Goal: Task Accomplishment & Management: Complete application form

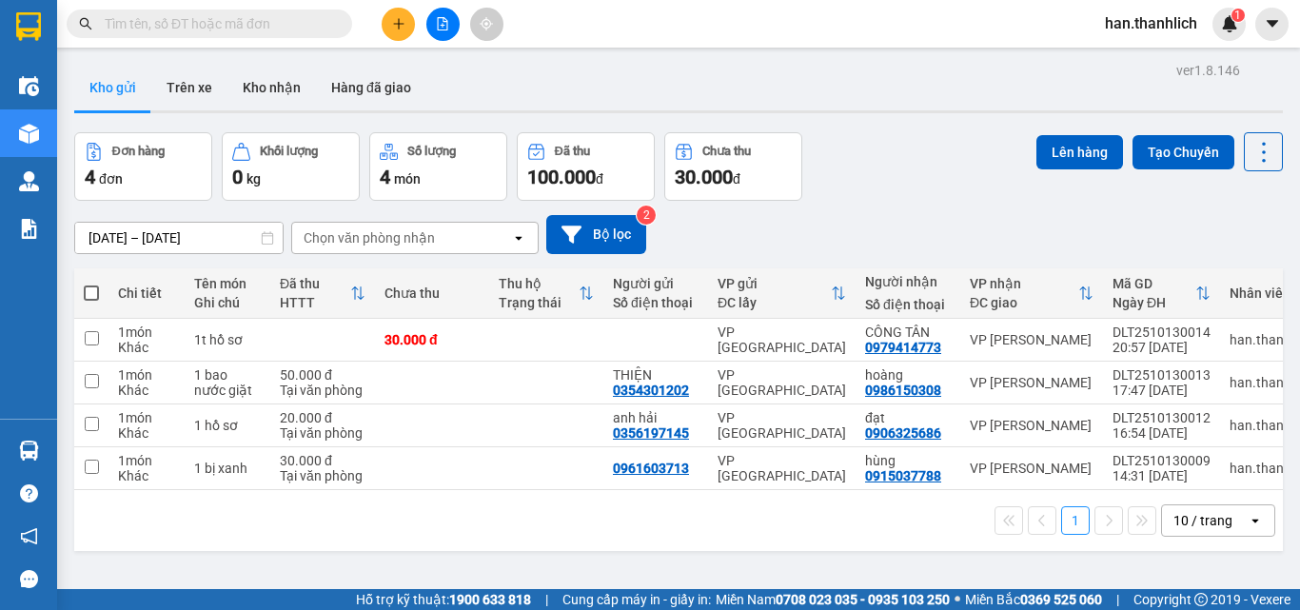
click at [408, 25] on button at bounding box center [398, 24] width 33 height 33
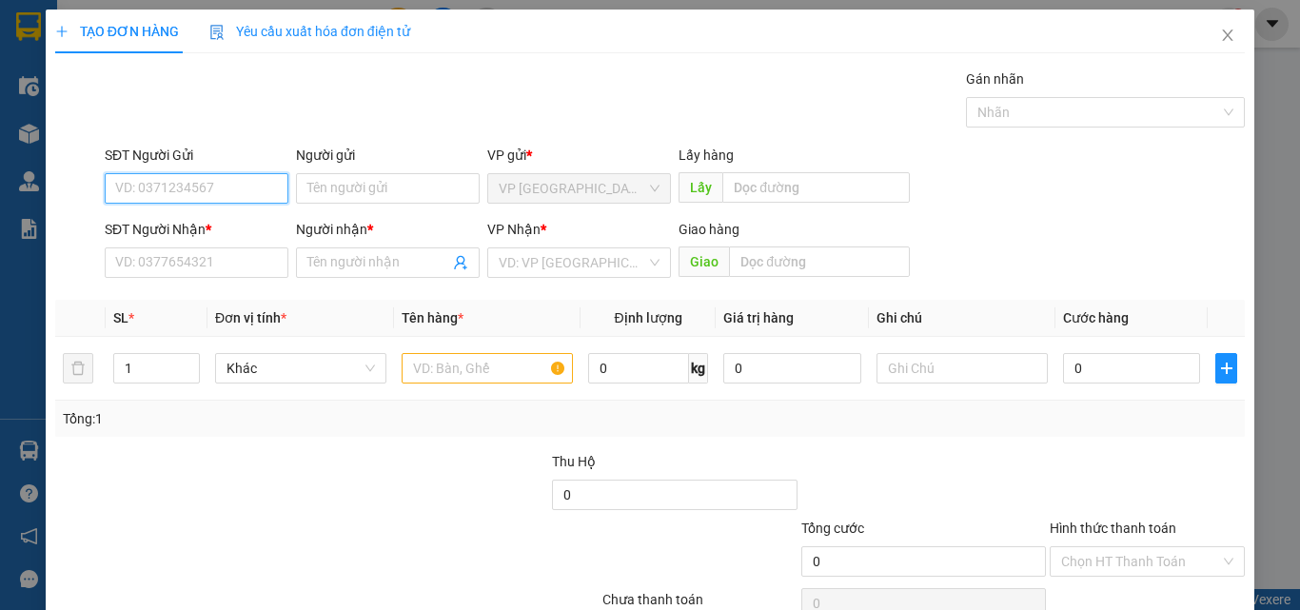
click at [216, 184] on input "SĐT Người Gửi" at bounding box center [197, 188] width 184 height 30
click at [494, 359] on input "text" at bounding box center [486, 368] width 171 height 30
type input "1 máy khoan"
click at [164, 188] on input "SĐT Người Gửi" at bounding box center [197, 188] width 184 height 30
click at [137, 194] on input "0941438839" at bounding box center [197, 188] width 184 height 30
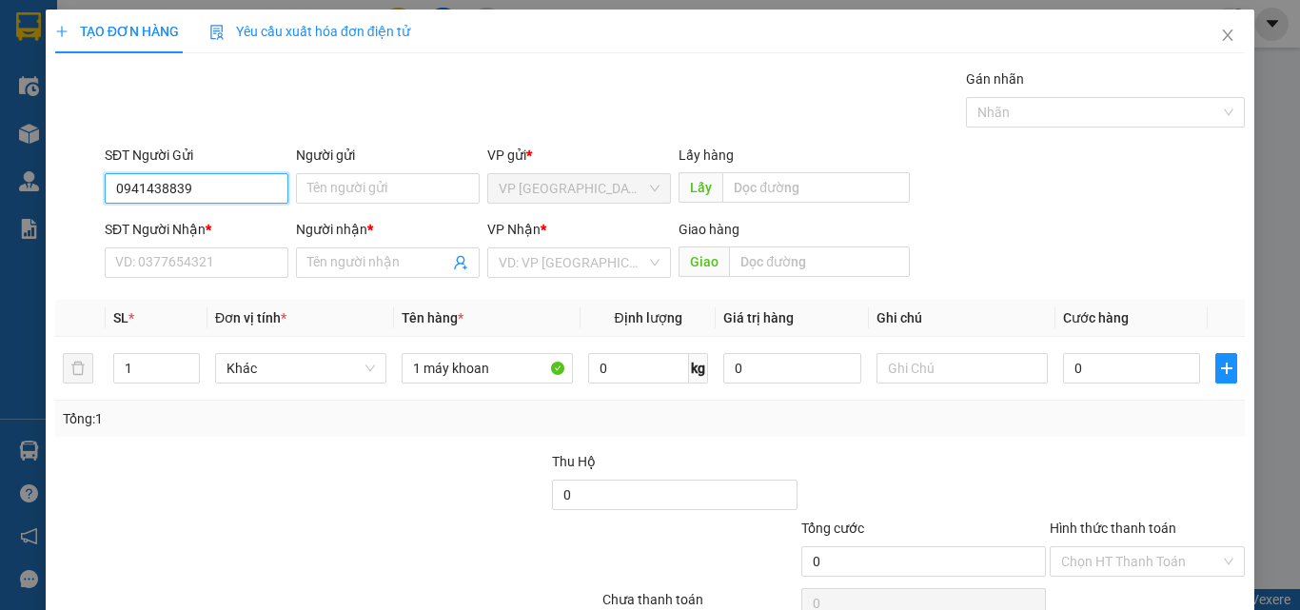
click at [146, 187] on input "0941438839" at bounding box center [197, 188] width 184 height 30
click at [163, 193] on input "0941438839" at bounding box center [197, 188] width 184 height 30
type input "0941438839"
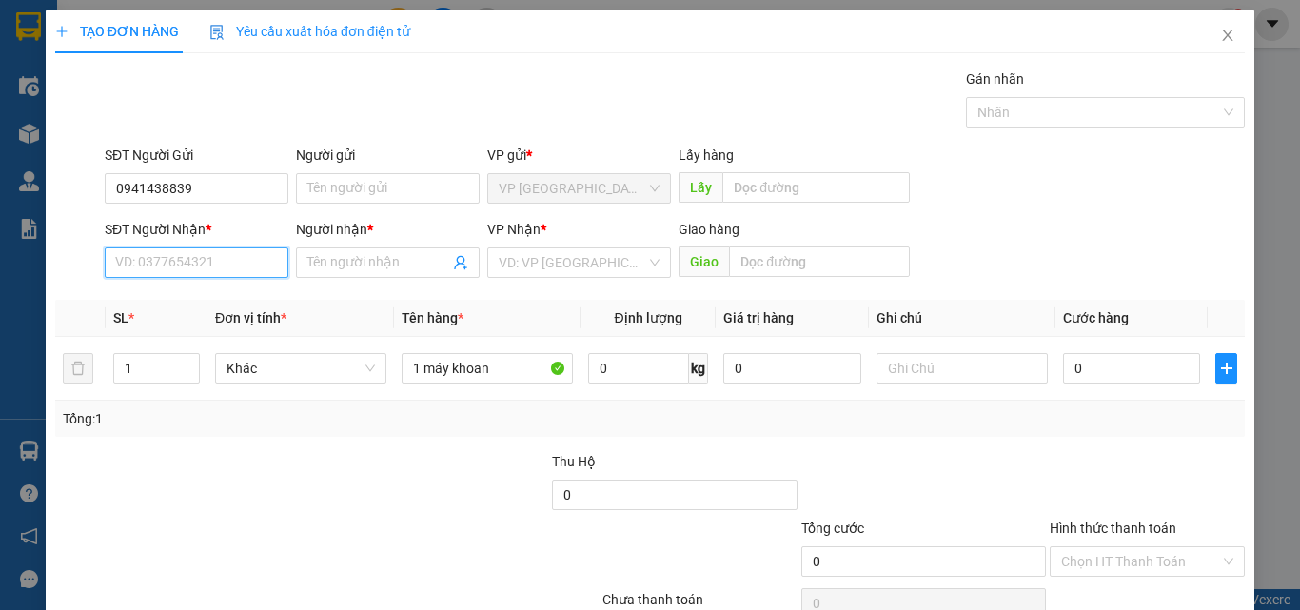
click at [245, 264] on input "SĐT Người Nhận *" at bounding box center [197, 262] width 184 height 30
type input "0911485717"
click at [312, 244] on div "Người nhận *" at bounding box center [388, 233] width 184 height 29
click at [315, 253] on input "Người nhận *" at bounding box center [378, 262] width 142 height 21
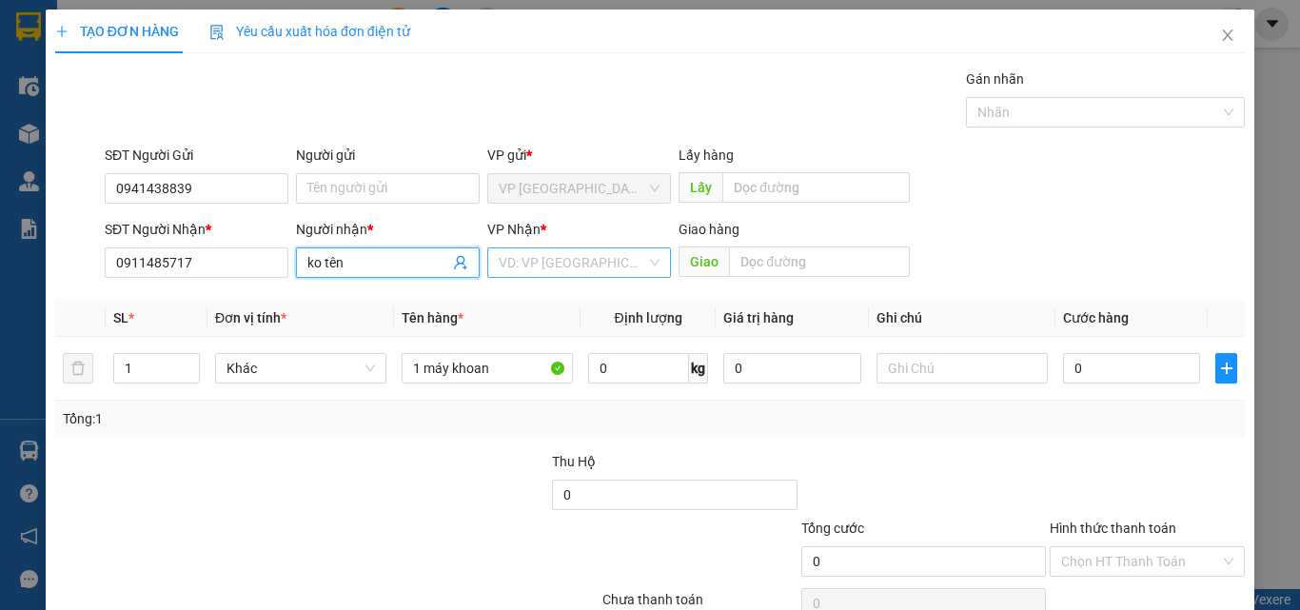
type input "ko tên"
click at [557, 264] on input "search" at bounding box center [572, 262] width 147 height 29
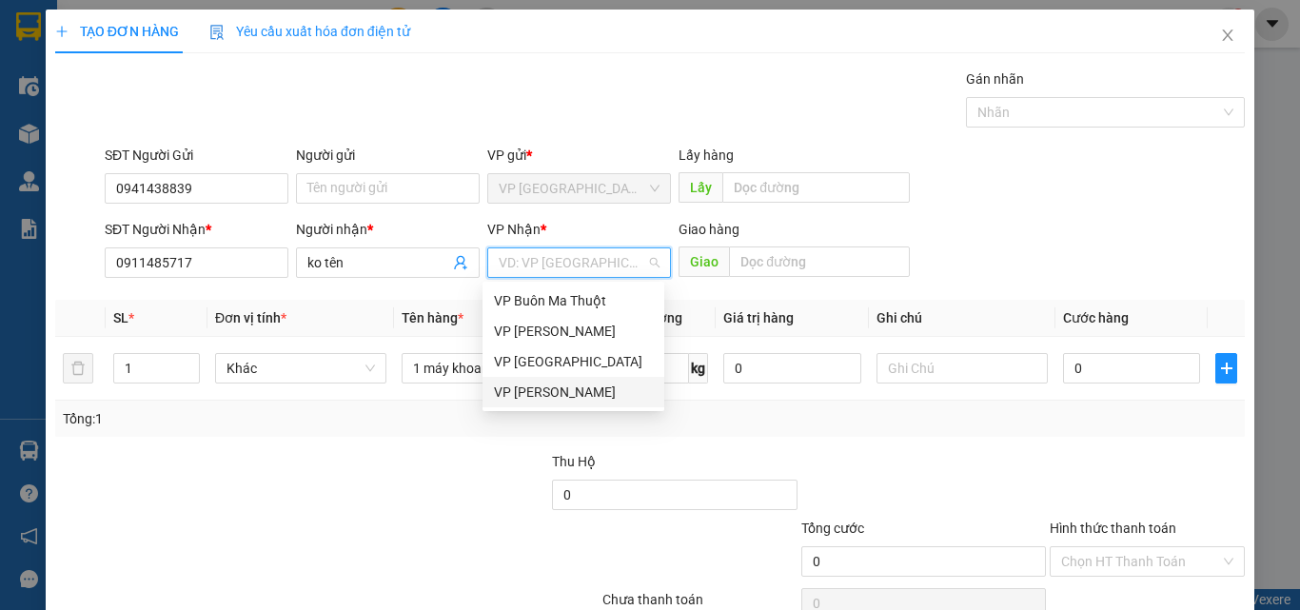
click at [558, 384] on div "VP [PERSON_NAME]" at bounding box center [573, 392] width 159 height 21
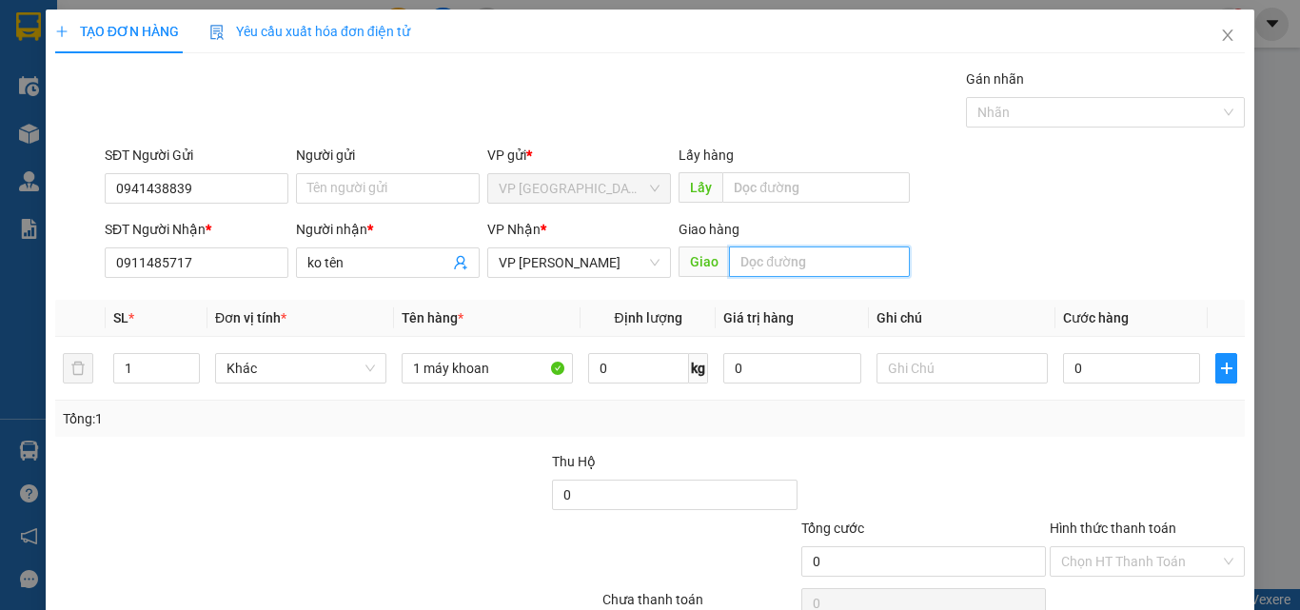
click at [819, 267] on input "text" at bounding box center [819, 261] width 181 height 30
type input "n3 xoài"
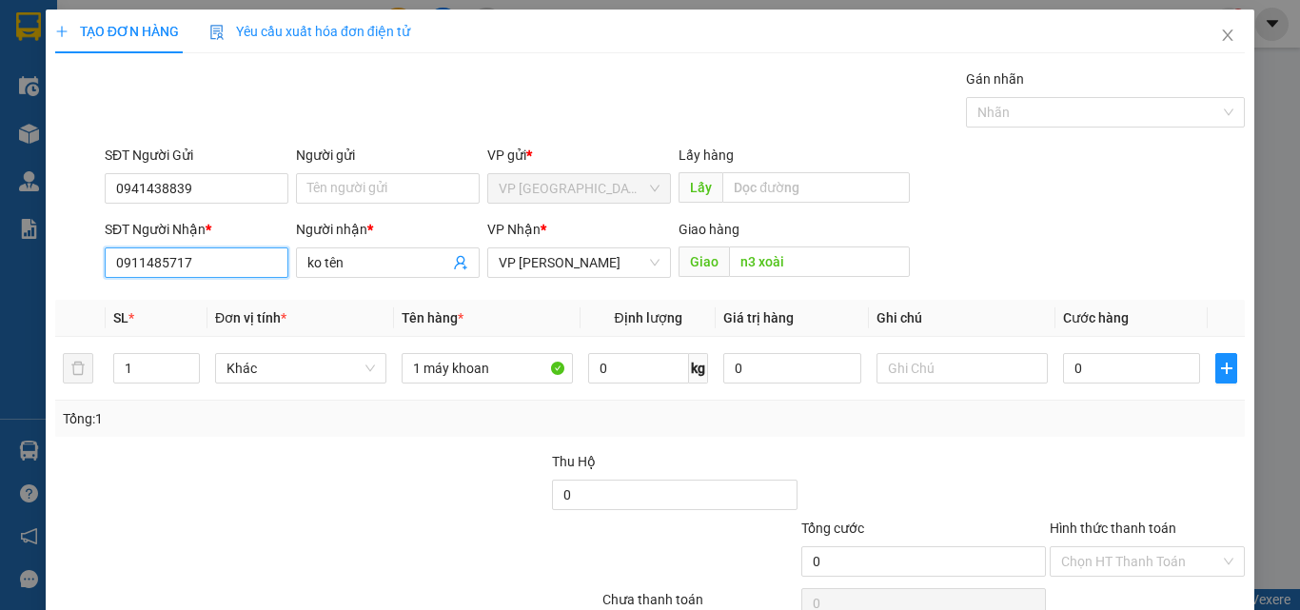
click at [135, 264] on input "0911485717" at bounding box center [197, 262] width 184 height 30
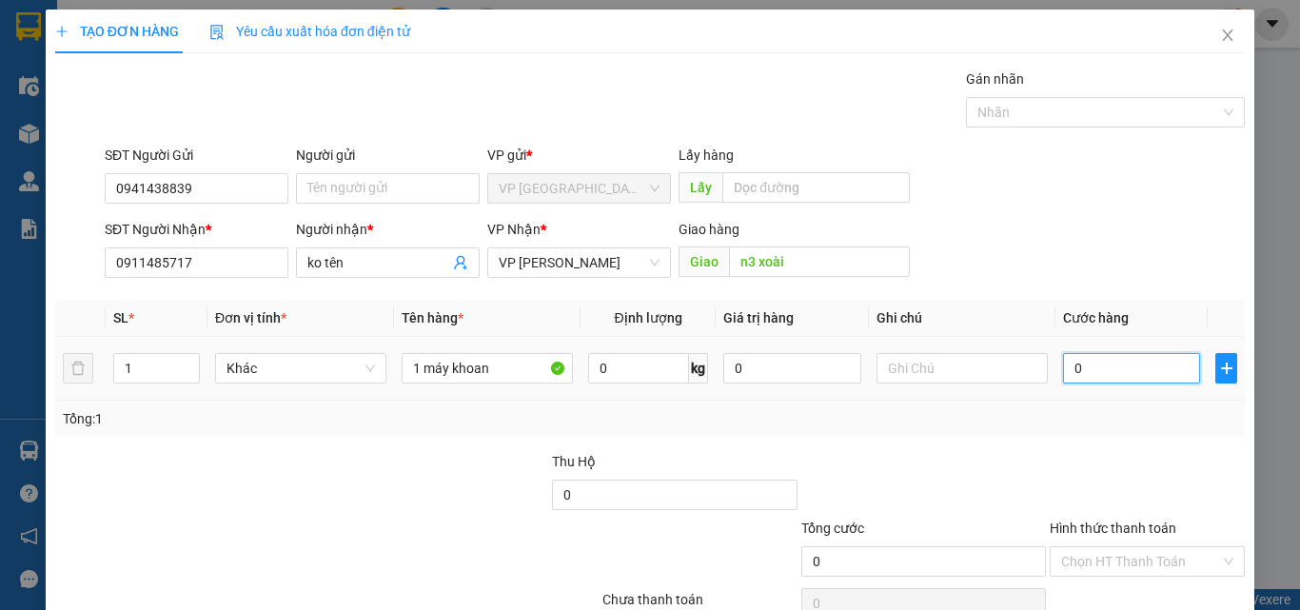
click at [1090, 368] on input "0" at bounding box center [1131, 368] width 137 height 30
type input "3"
type input "30"
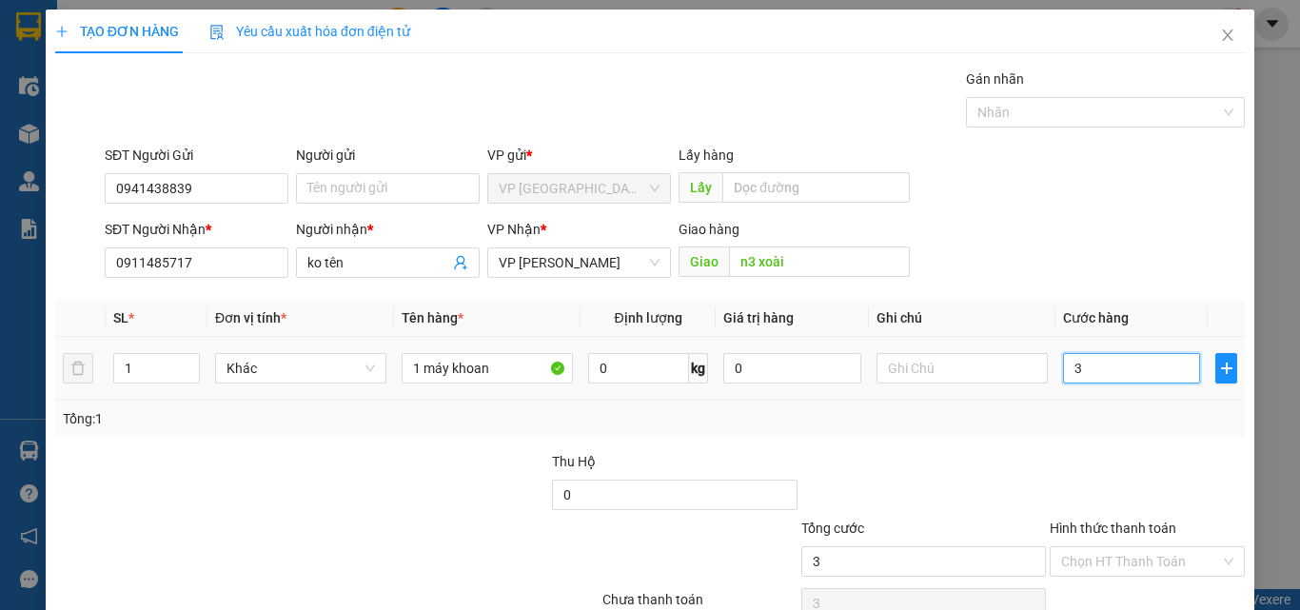
type input "30"
type input "300"
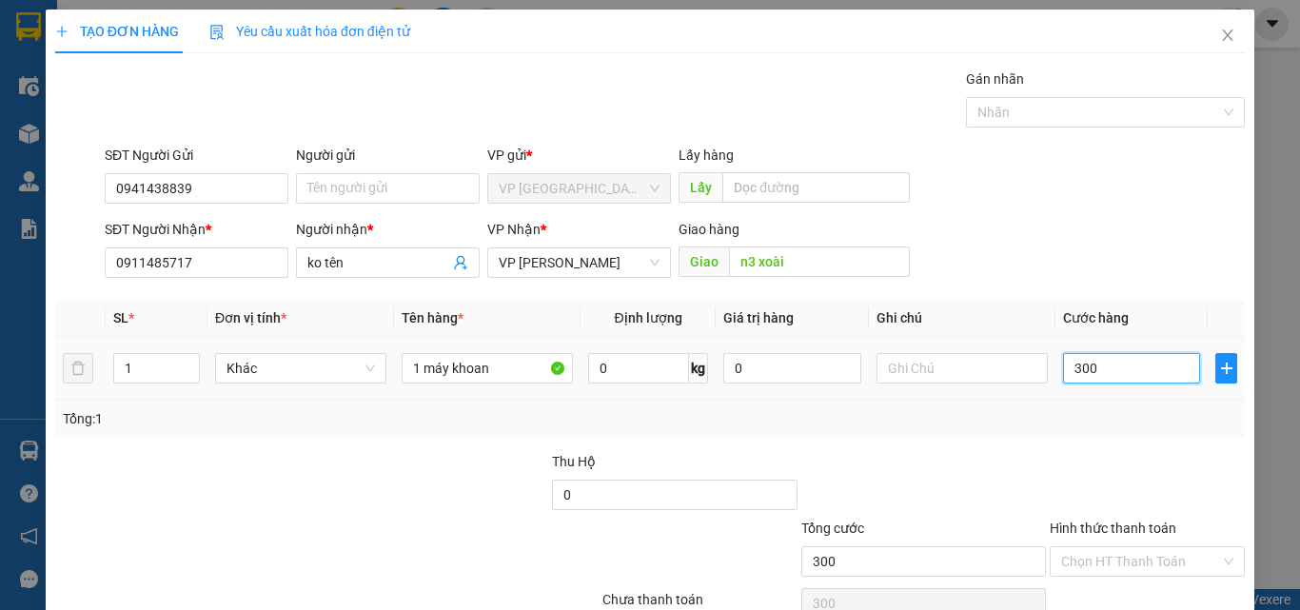
type input "3.000"
type input "30.000"
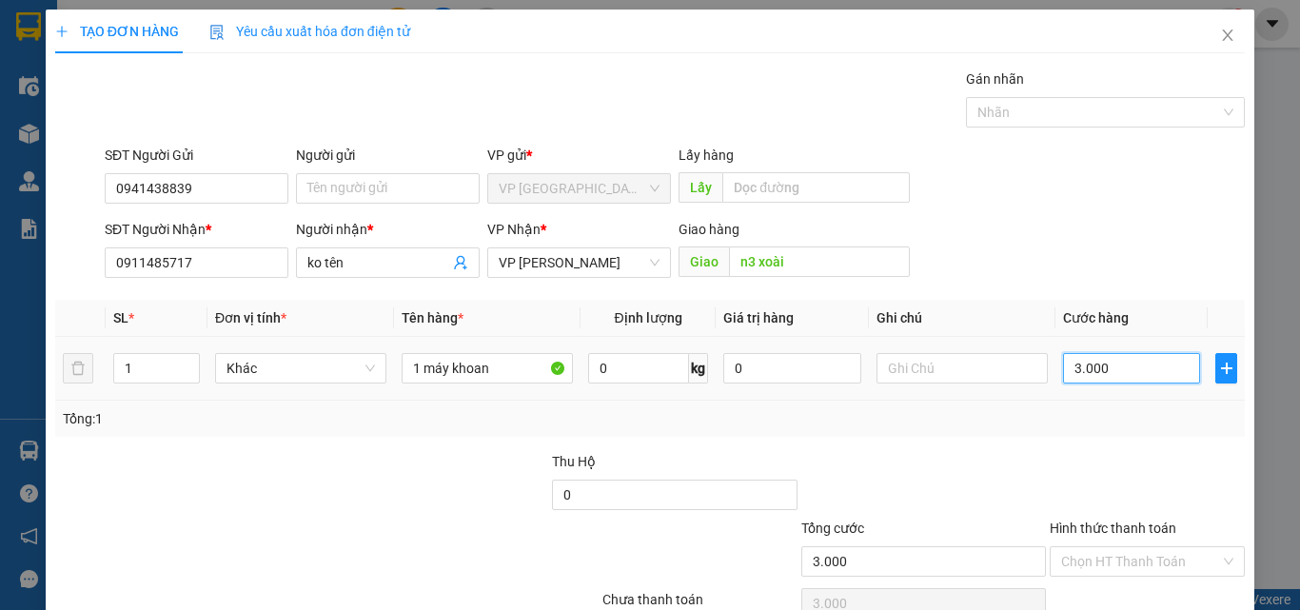
type input "30.000"
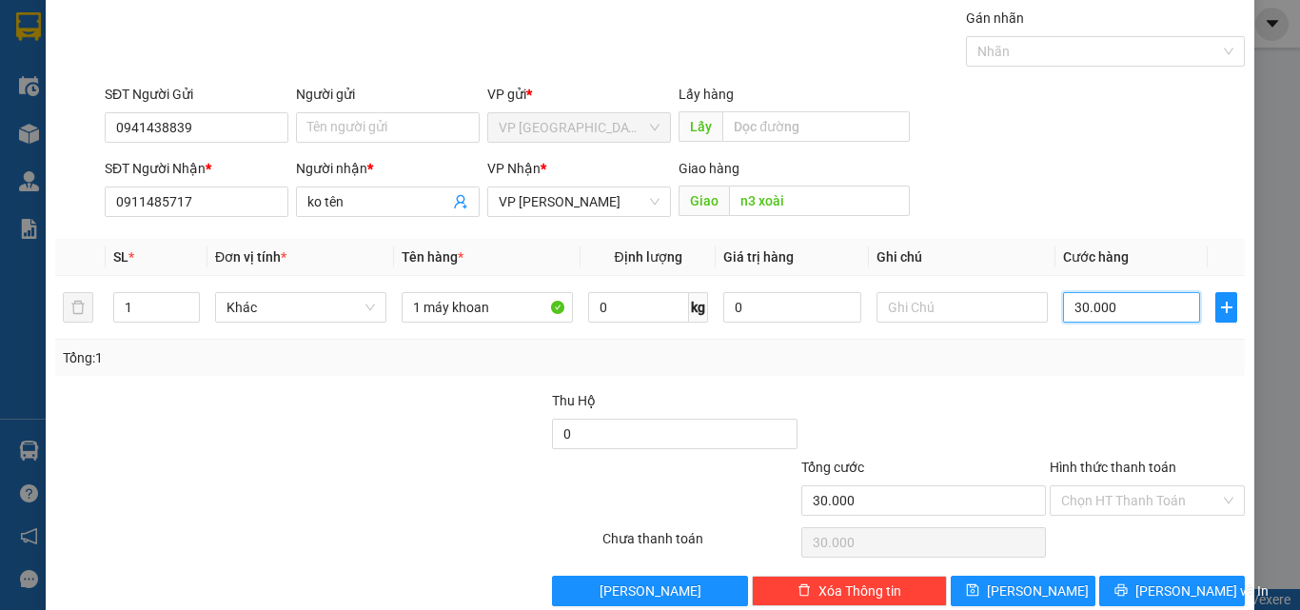
scroll to position [94, 0]
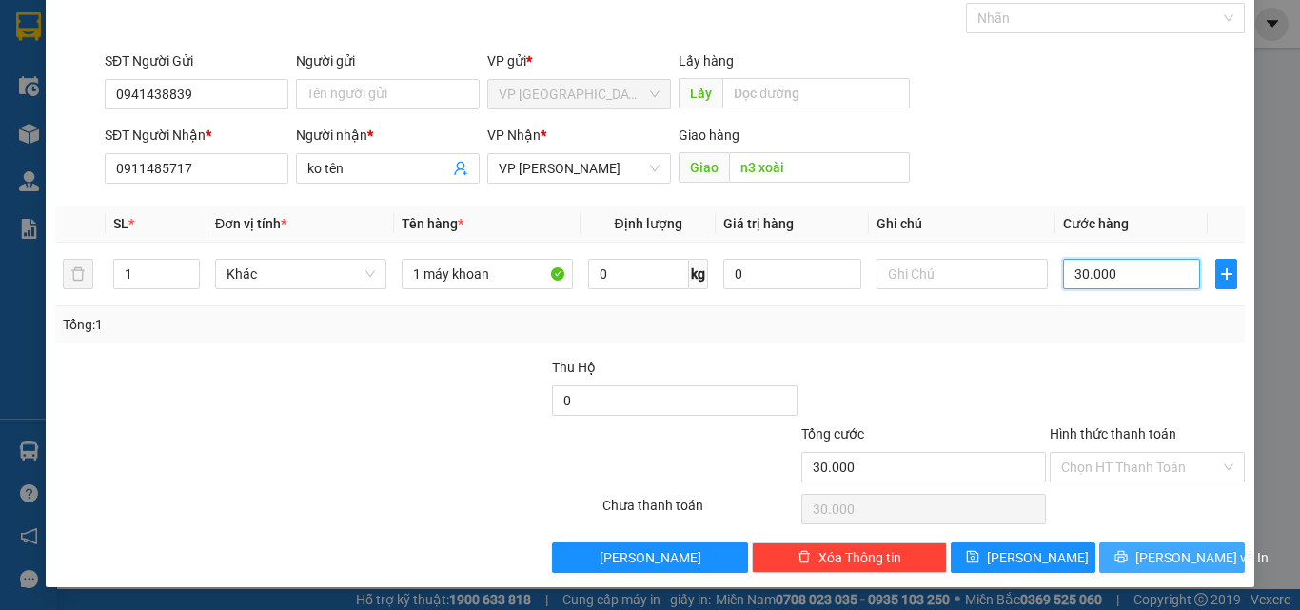
type input "30.000"
click at [1166, 559] on span "[PERSON_NAME] và In" at bounding box center [1201, 557] width 133 height 21
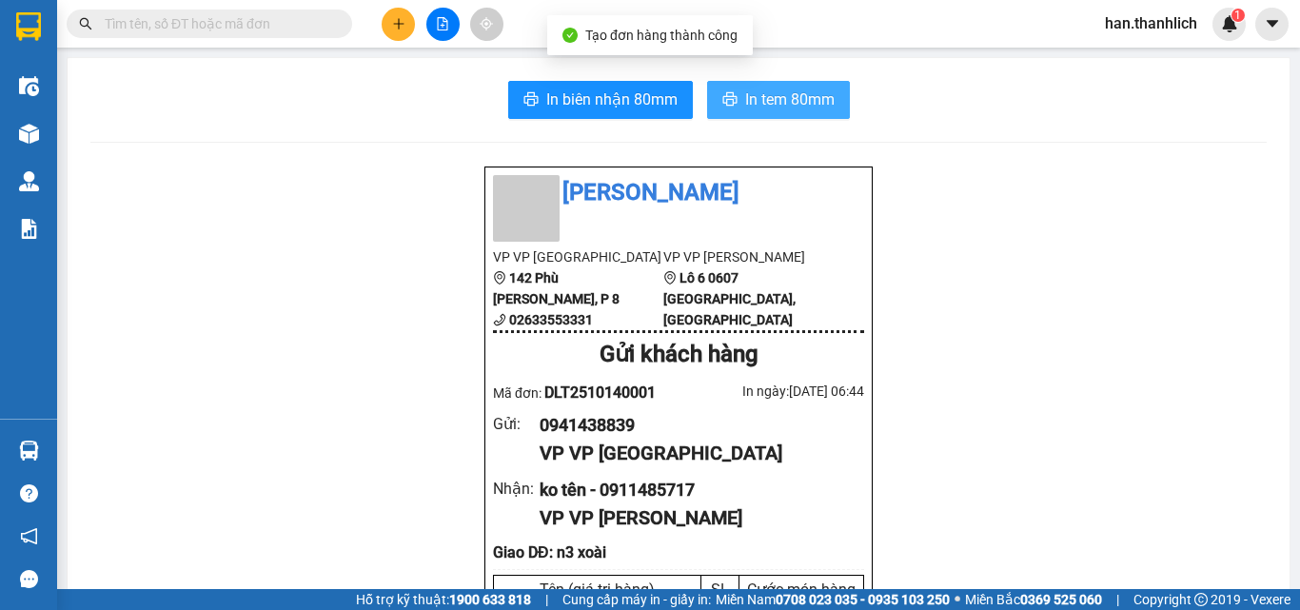
click at [734, 98] on button "In tem 80mm" at bounding box center [778, 100] width 143 height 38
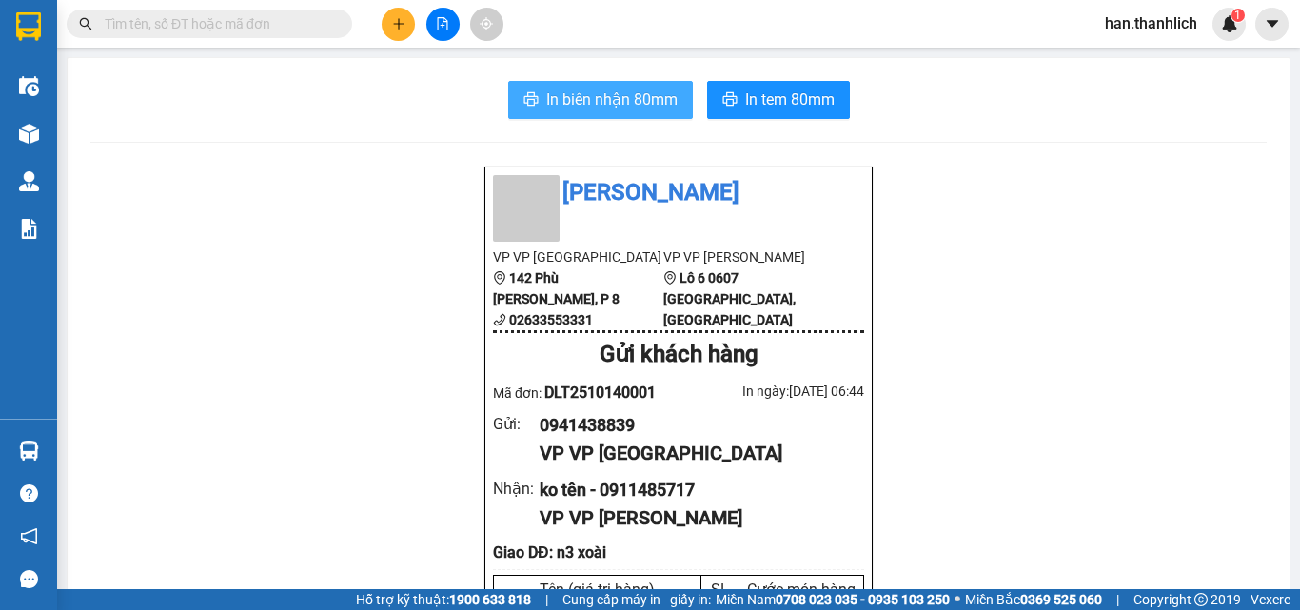
click at [586, 105] on span "In biên nhận 80mm" at bounding box center [611, 100] width 131 height 24
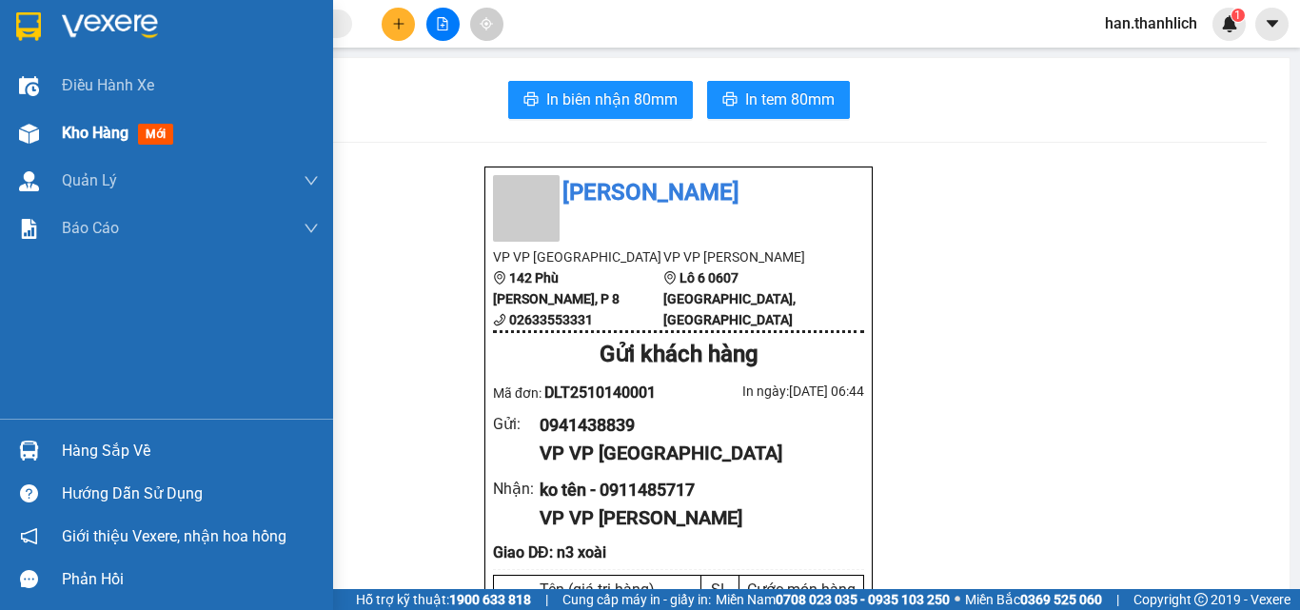
drag, startPoint x: 80, startPoint y: 140, endPoint x: 78, endPoint y: 130, distance: 9.7
click at [80, 139] on span "Kho hàng" at bounding box center [95, 133] width 67 height 18
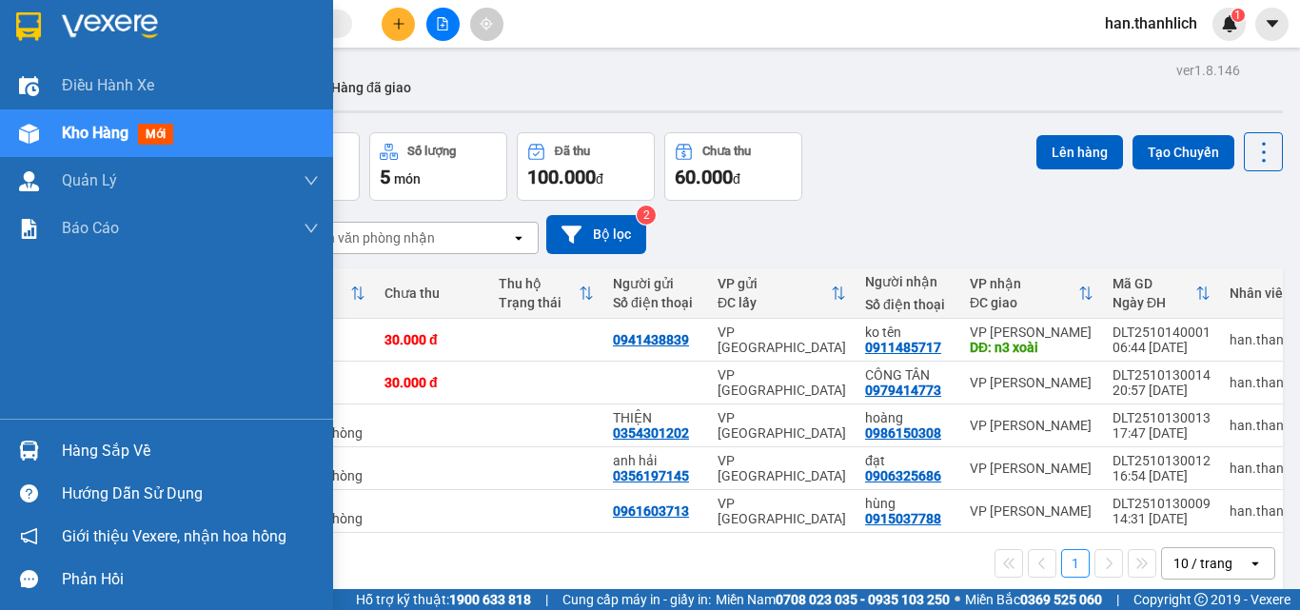
click at [92, 450] on div "Hàng sắp về" at bounding box center [190, 451] width 257 height 29
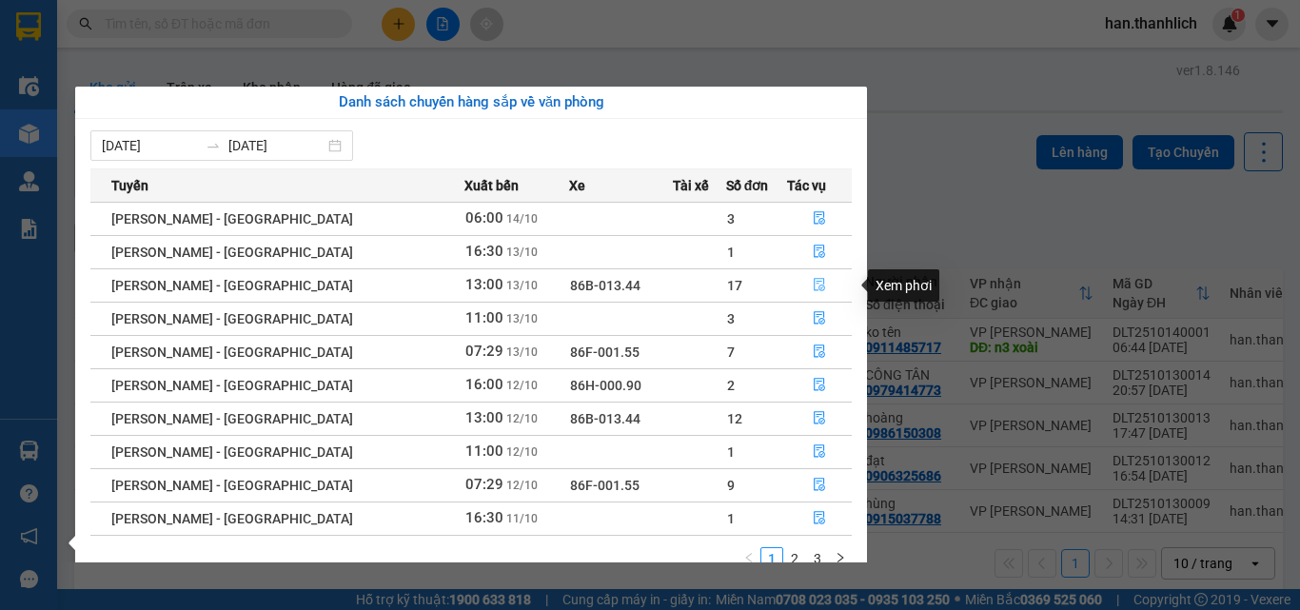
click at [813, 286] on icon "file-done" at bounding box center [818, 285] width 11 height 13
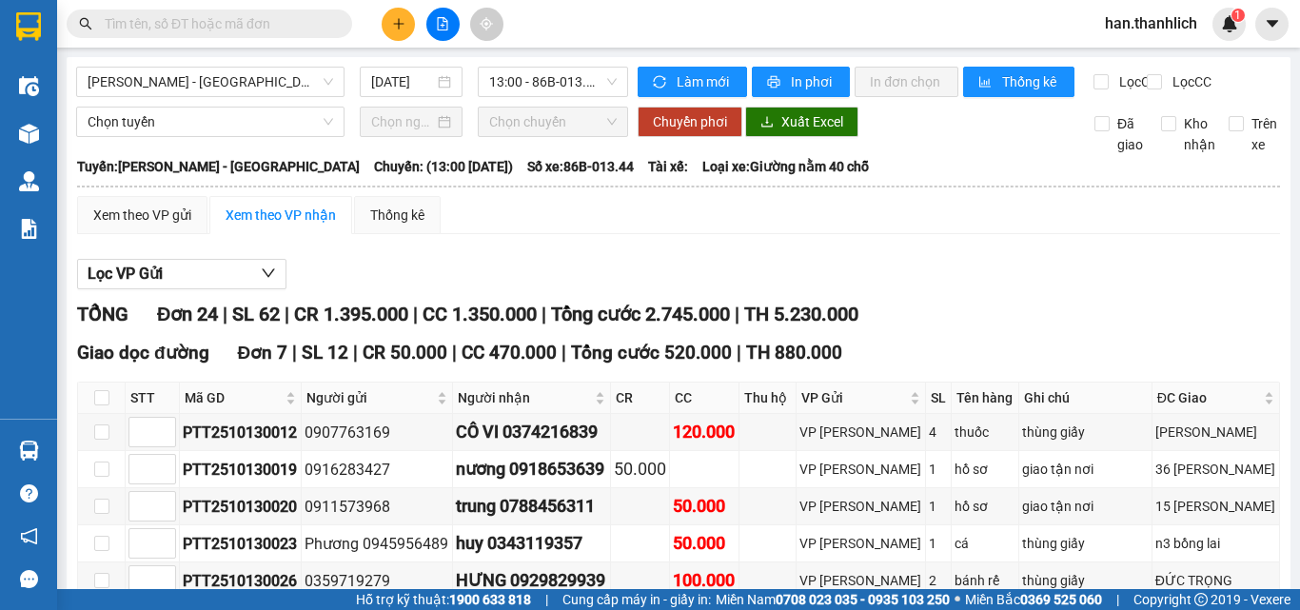
click at [408, 24] on button at bounding box center [398, 24] width 33 height 33
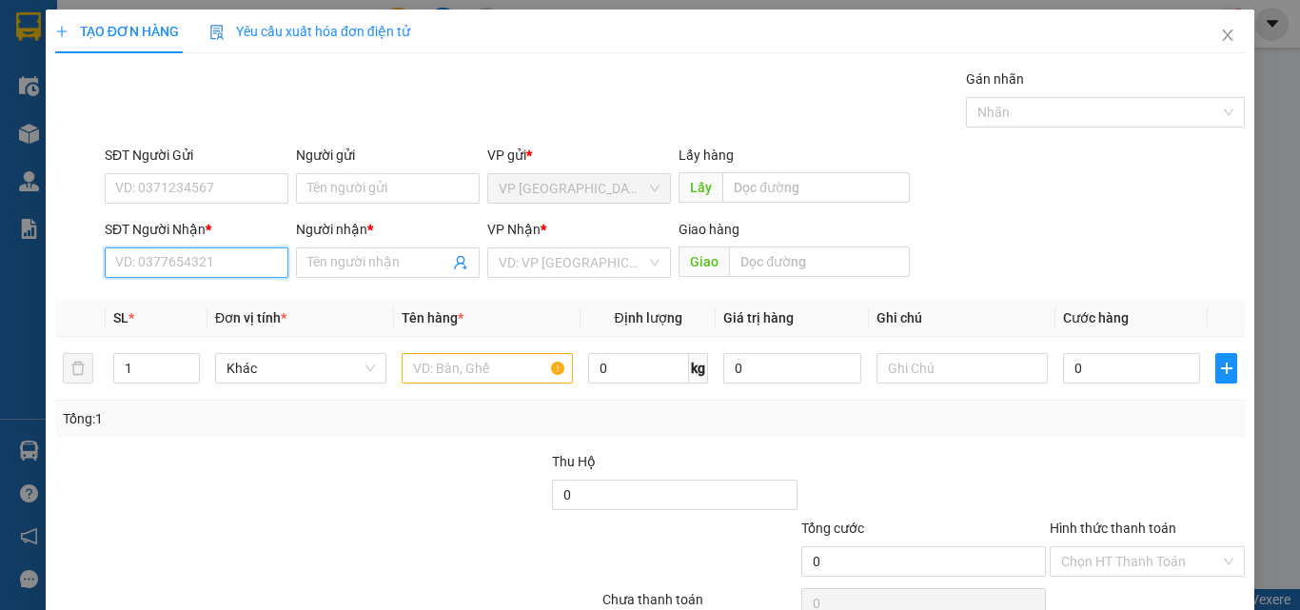
drag, startPoint x: 223, startPoint y: 269, endPoint x: 206, endPoint y: 213, distance: 58.4
click at [223, 268] on input "SĐT Người Nhận *" at bounding box center [197, 262] width 184 height 30
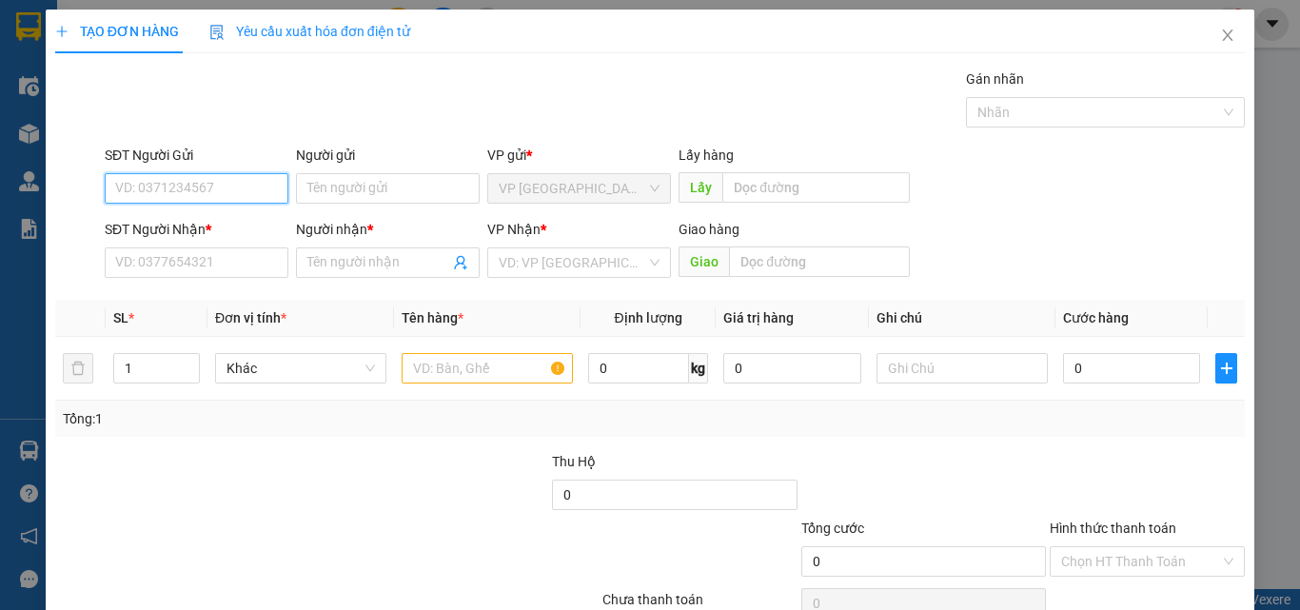
click at [207, 183] on input "SĐT Người Gửi" at bounding box center [197, 188] width 184 height 30
click at [244, 190] on input "032929" at bounding box center [197, 188] width 184 height 30
click at [233, 236] on div "0329294645 - HIỀN" at bounding box center [194, 226] width 159 height 21
type input "0329294645"
type input "HIỀN"
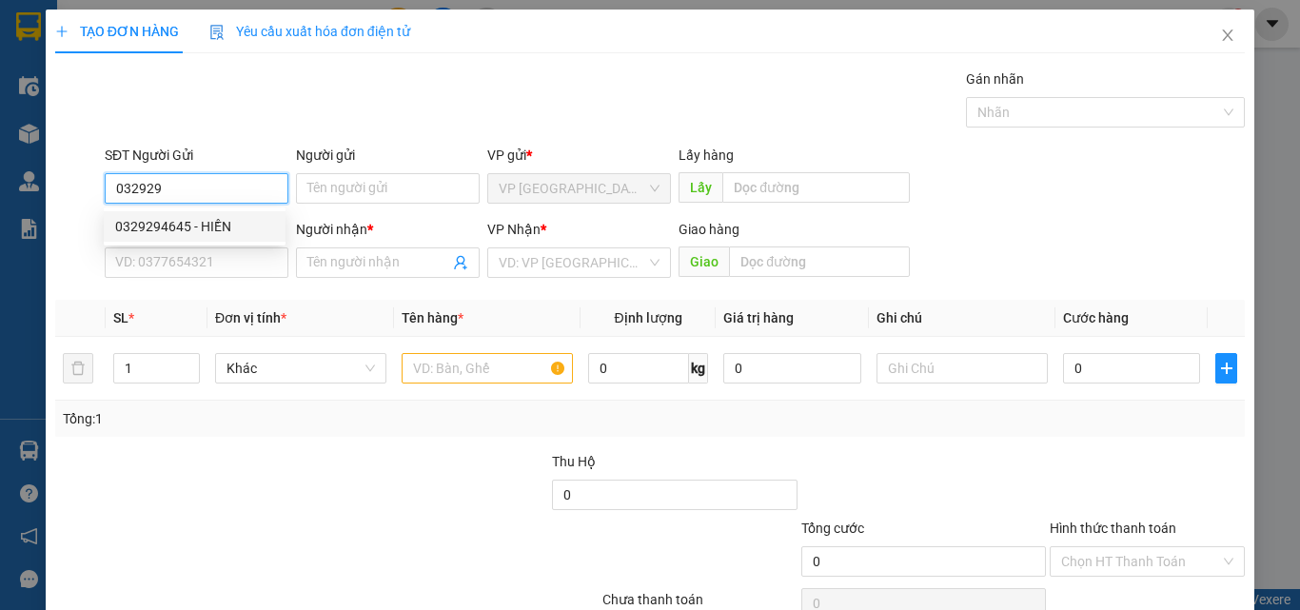
type input "0988186725"
type input "CHÚ HÙNG"
type input "0329294645"
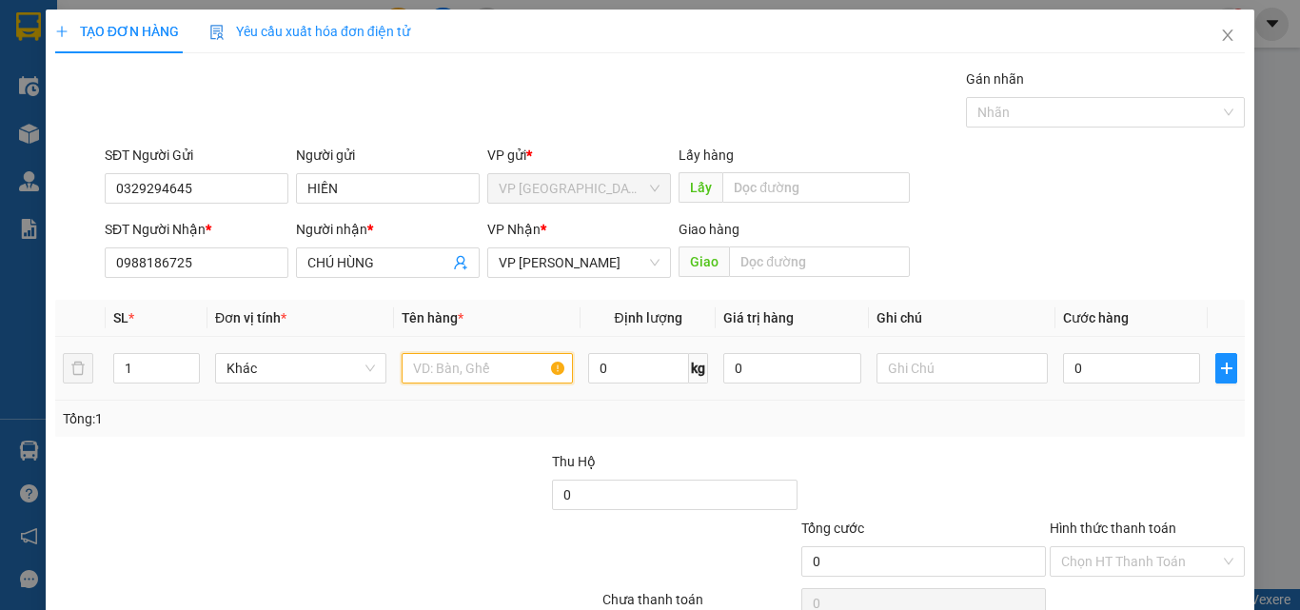
click at [423, 366] on input "text" at bounding box center [486, 368] width 171 height 30
type input "1t xốp"
drag, startPoint x: 1096, startPoint y: 369, endPoint x: 1088, endPoint y: 337, distance: 33.2
click at [1095, 368] on input "0" at bounding box center [1131, 368] width 137 height 30
type input "3"
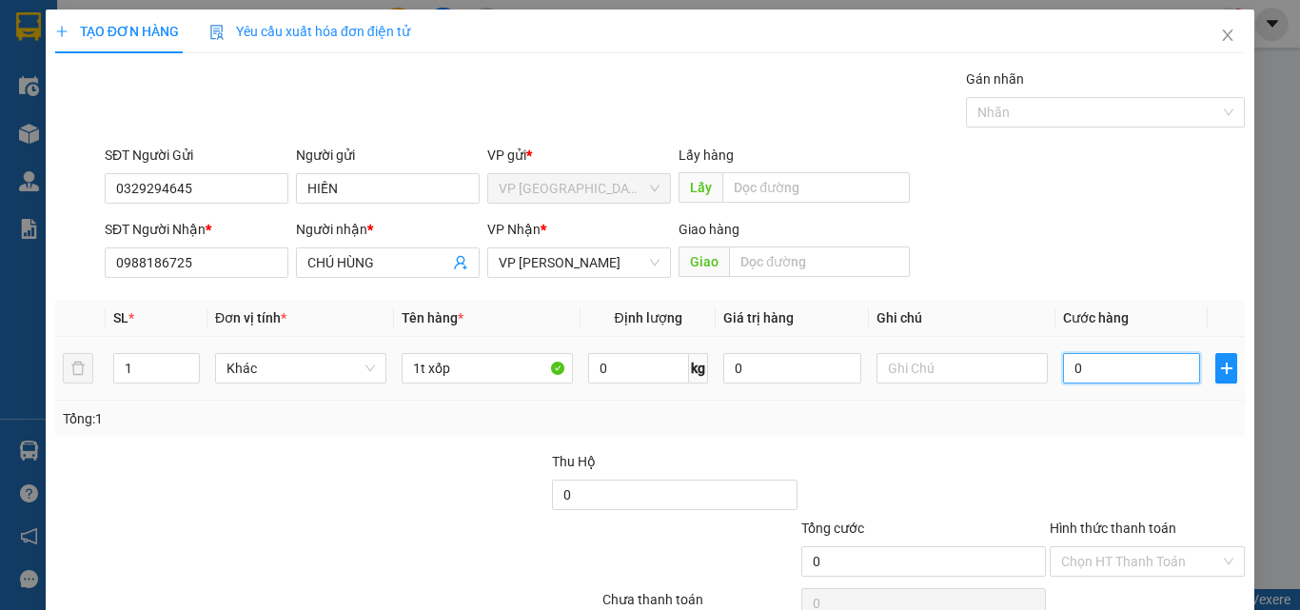
type input "3"
type input "30"
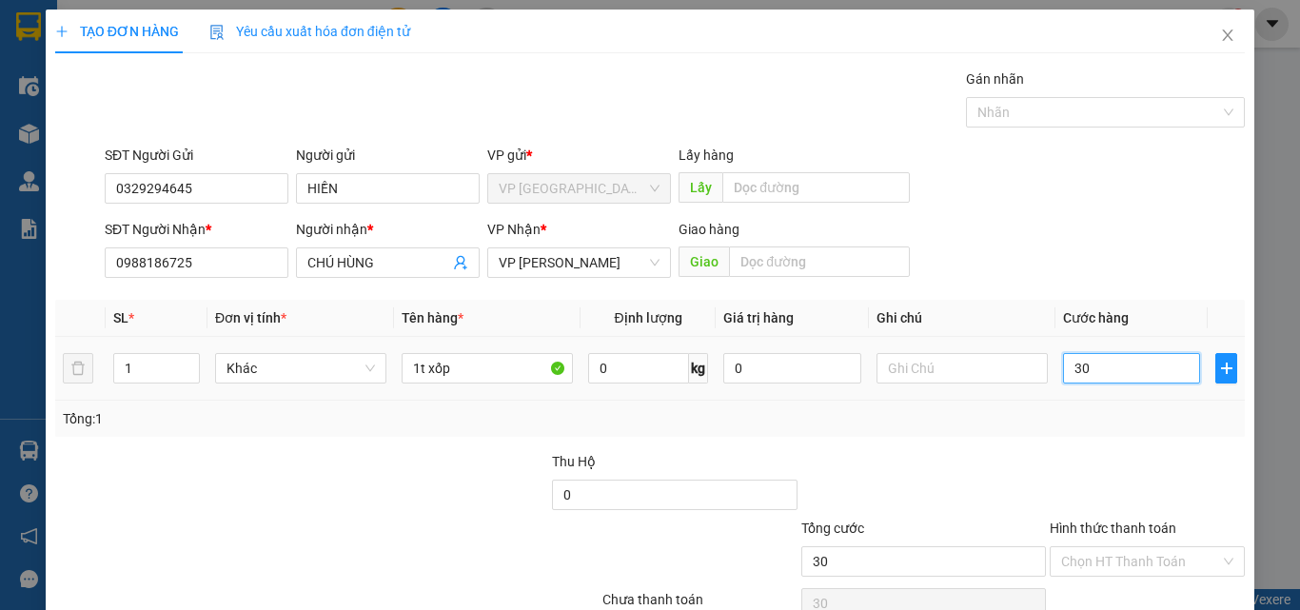
type input "300"
type input "3.000"
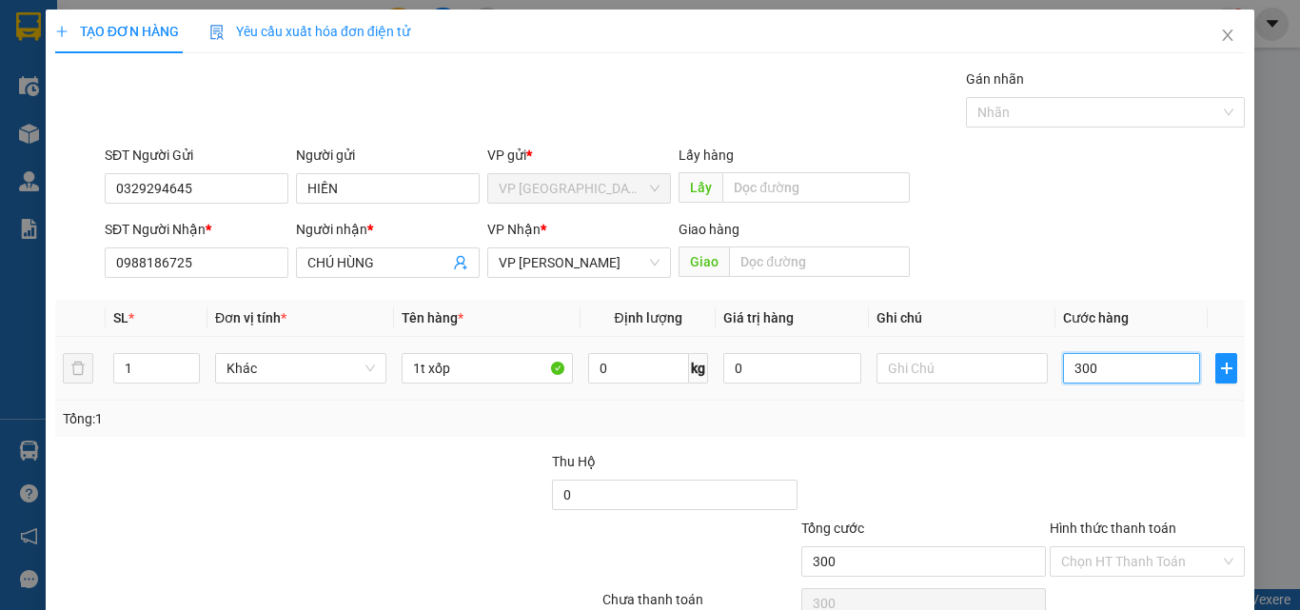
type input "3.000"
type input "30.000"
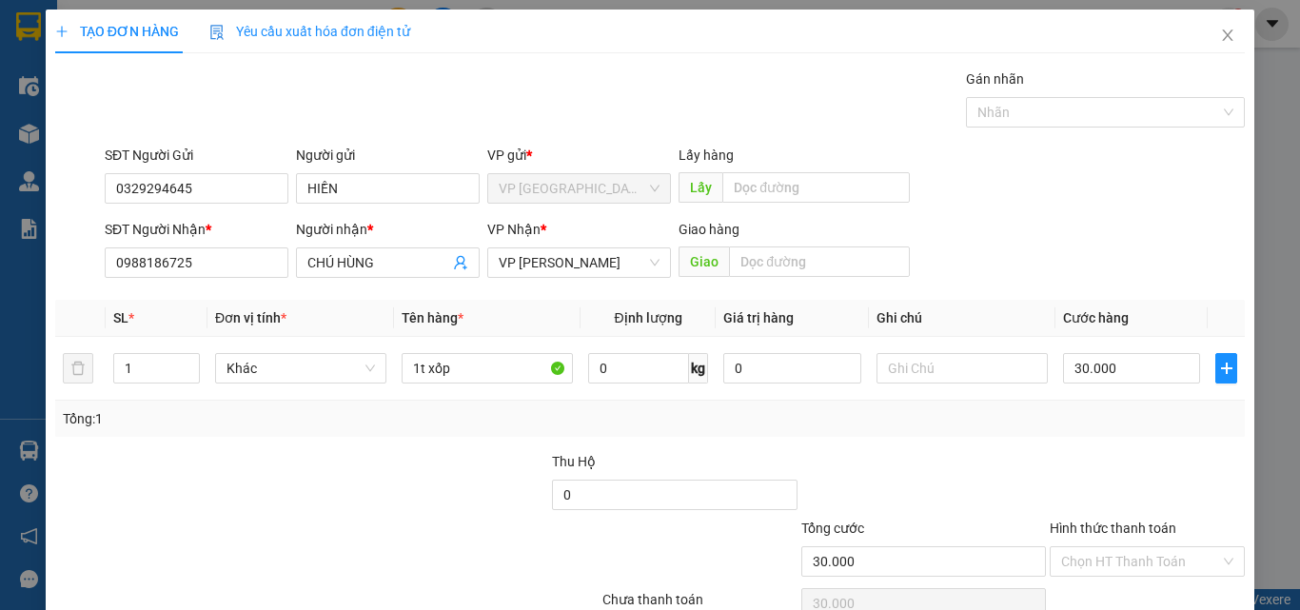
click at [1096, 468] on div at bounding box center [1147, 484] width 199 height 67
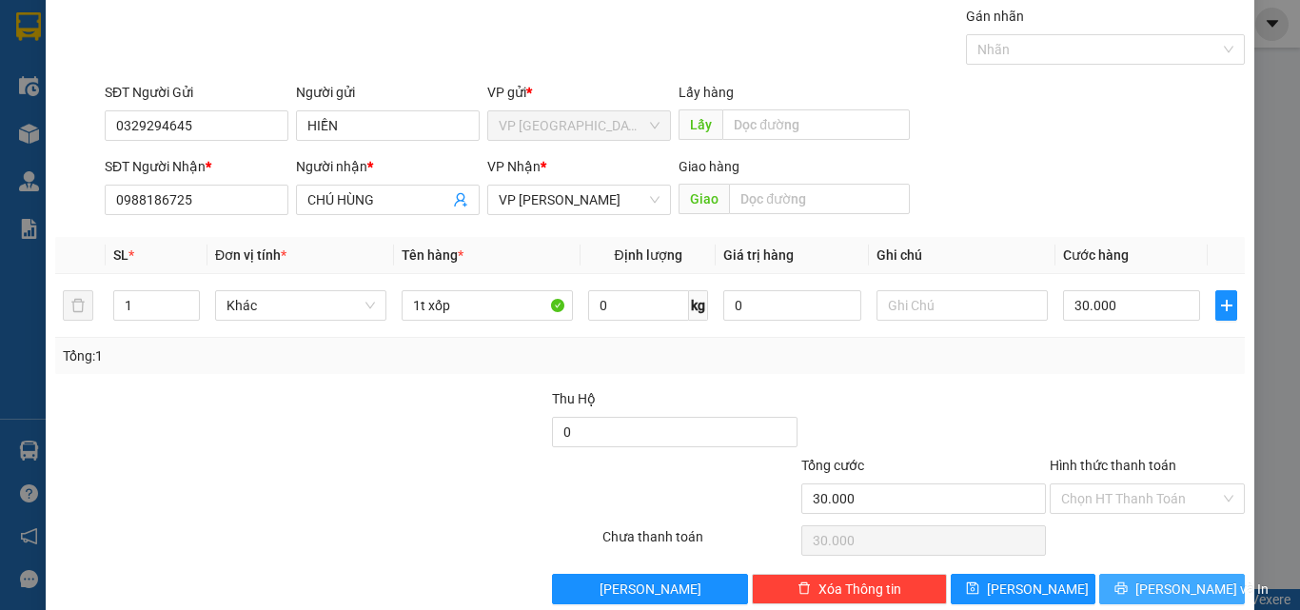
scroll to position [94, 0]
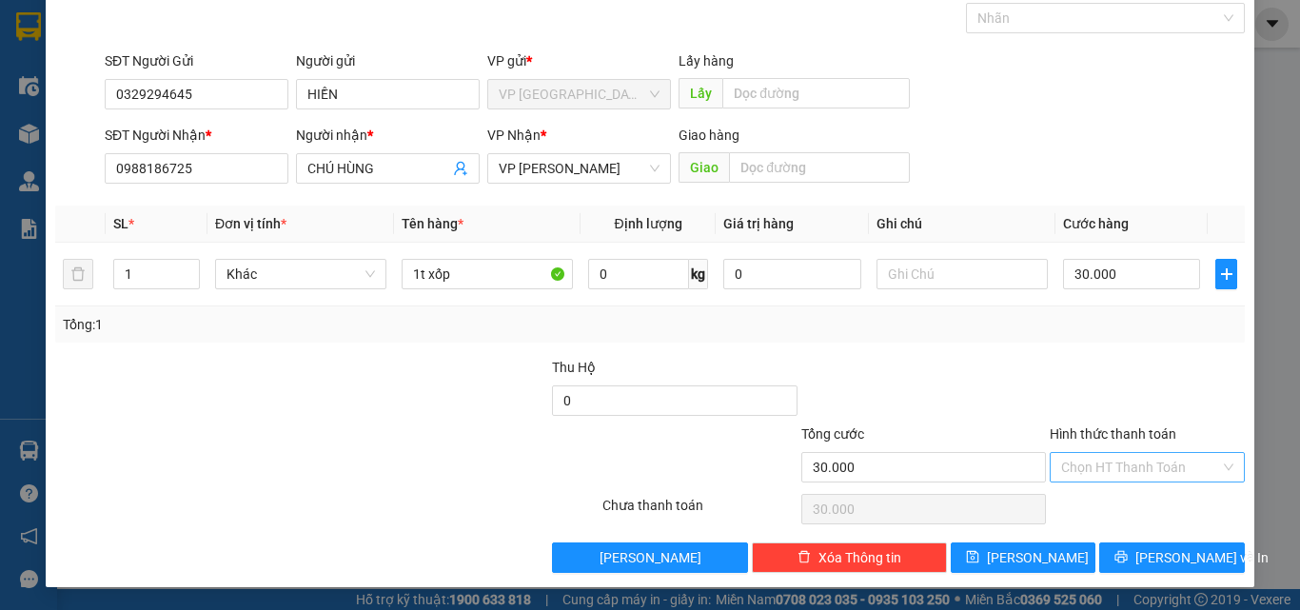
click at [1132, 469] on input "Hình thức thanh toán" at bounding box center [1140, 467] width 159 height 29
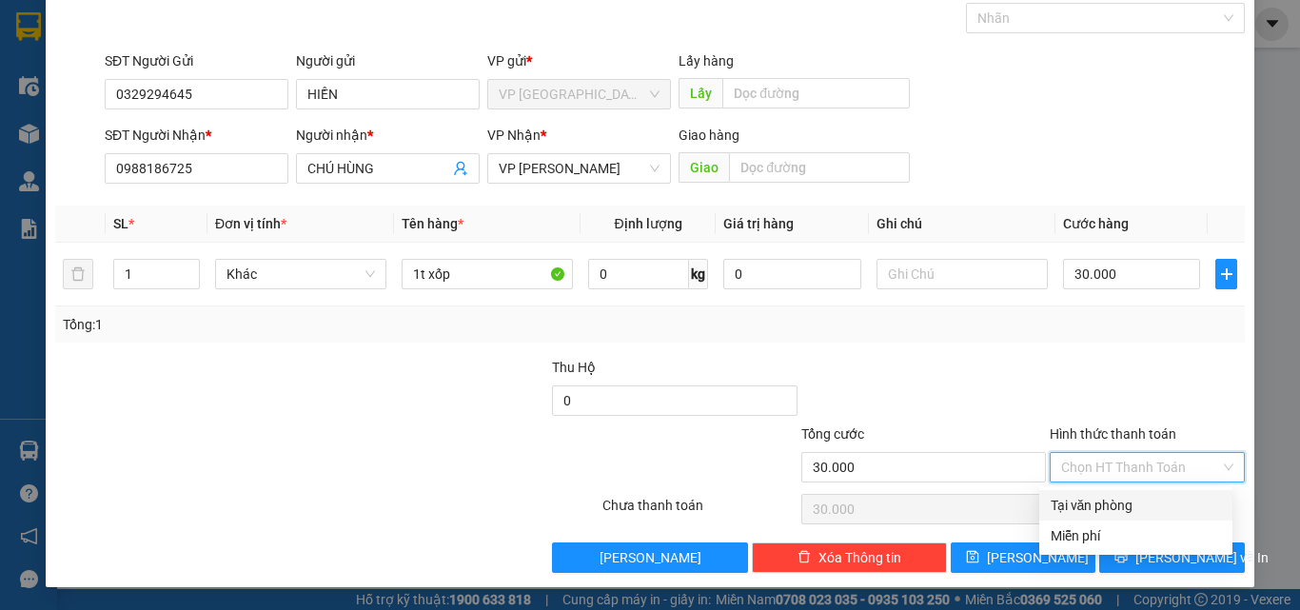
click at [1126, 496] on div "Tại văn phòng" at bounding box center [1135, 505] width 170 height 21
type input "0"
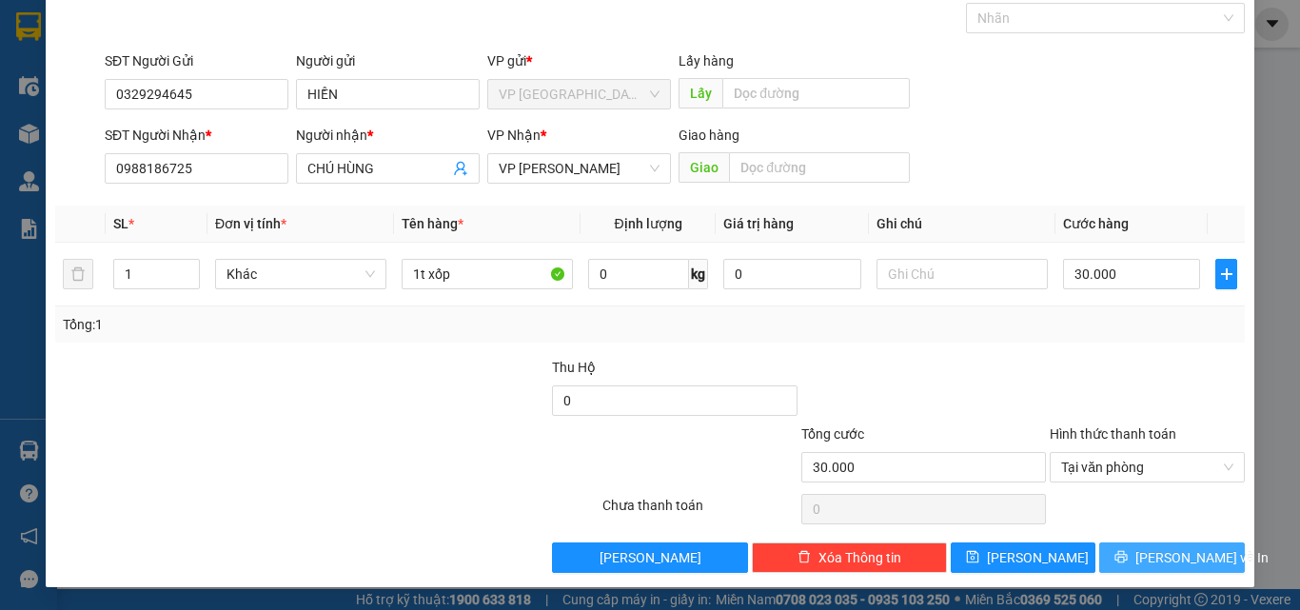
click at [1146, 570] on button "[PERSON_NAME] và In" at bounding box center [1172, 557] width 146 height 30
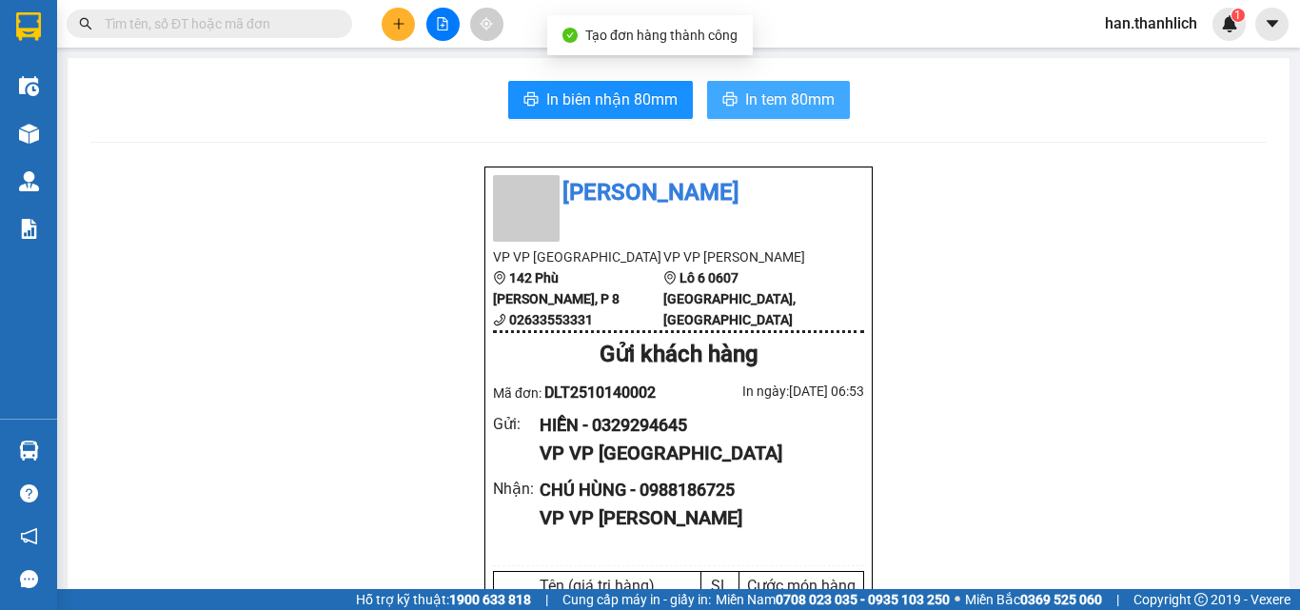
click at [763, 103] on span "In tem 80mm" at bounding box center [789, 100] width 89 height 24
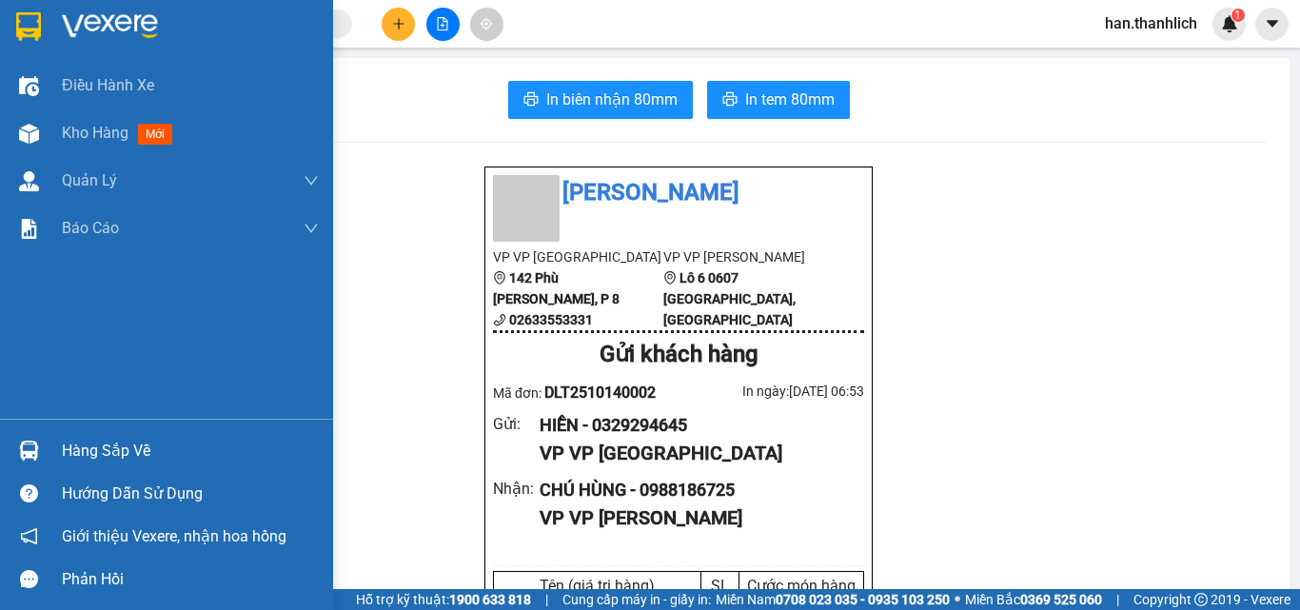
click at [29, 437] on div at bounding box center [28, 450] width 33 height 33
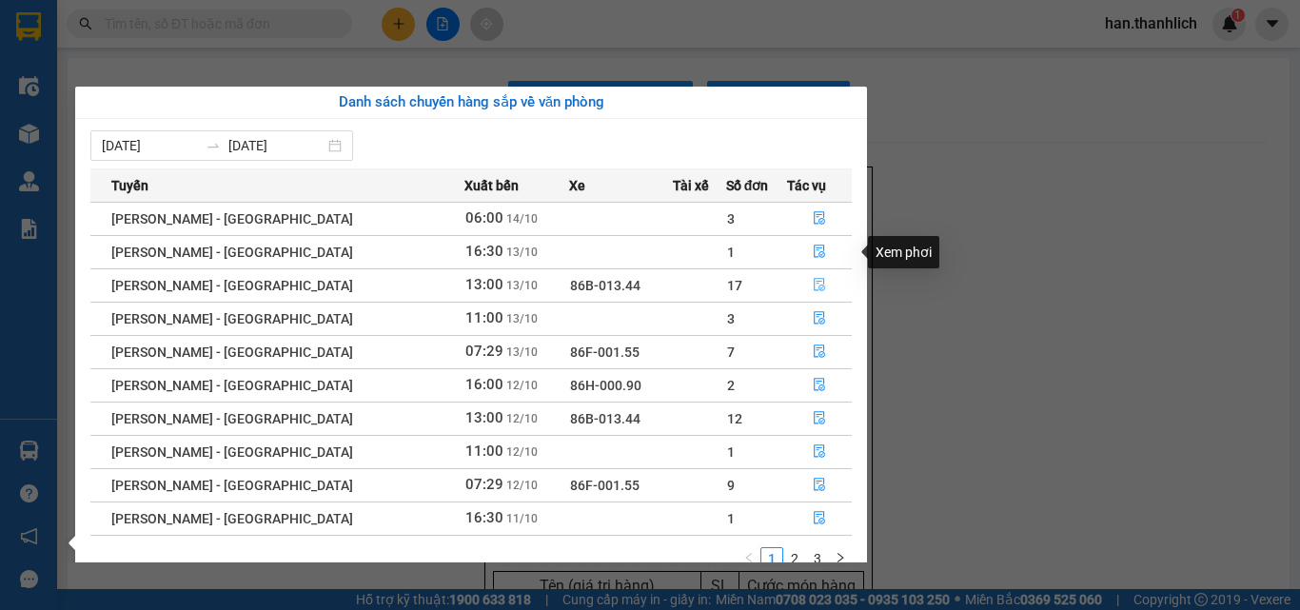
click at [820, 281] on button "button" at bounding box center [819, 285] width 63 height 30
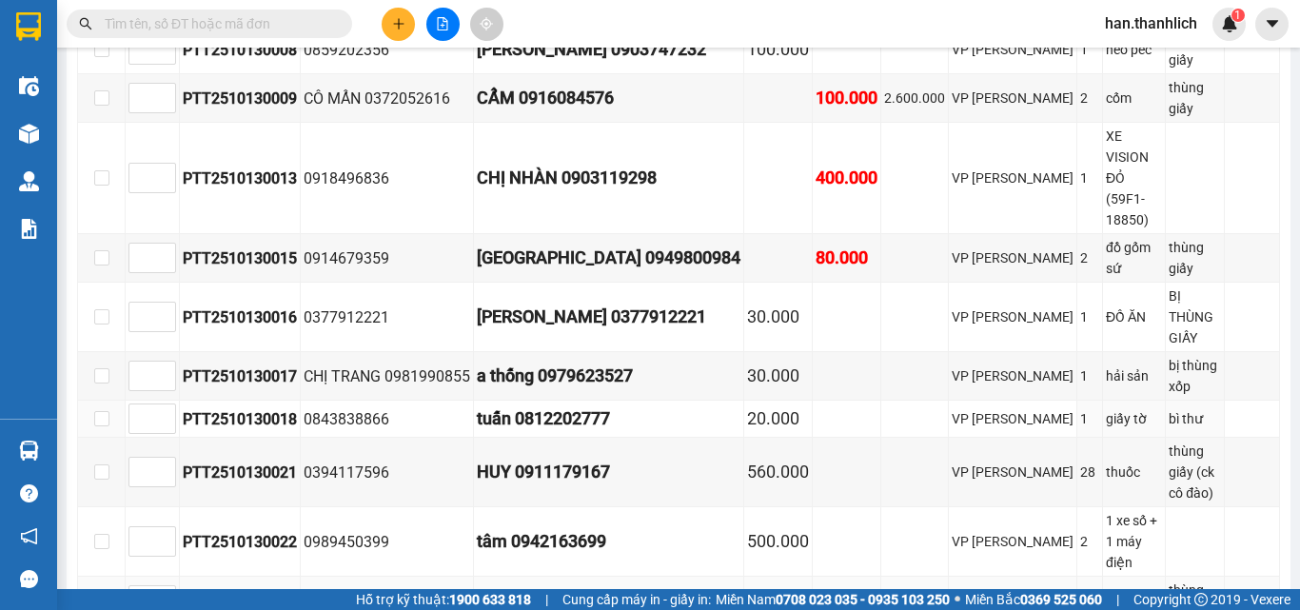
scroll to position [1051, 0]
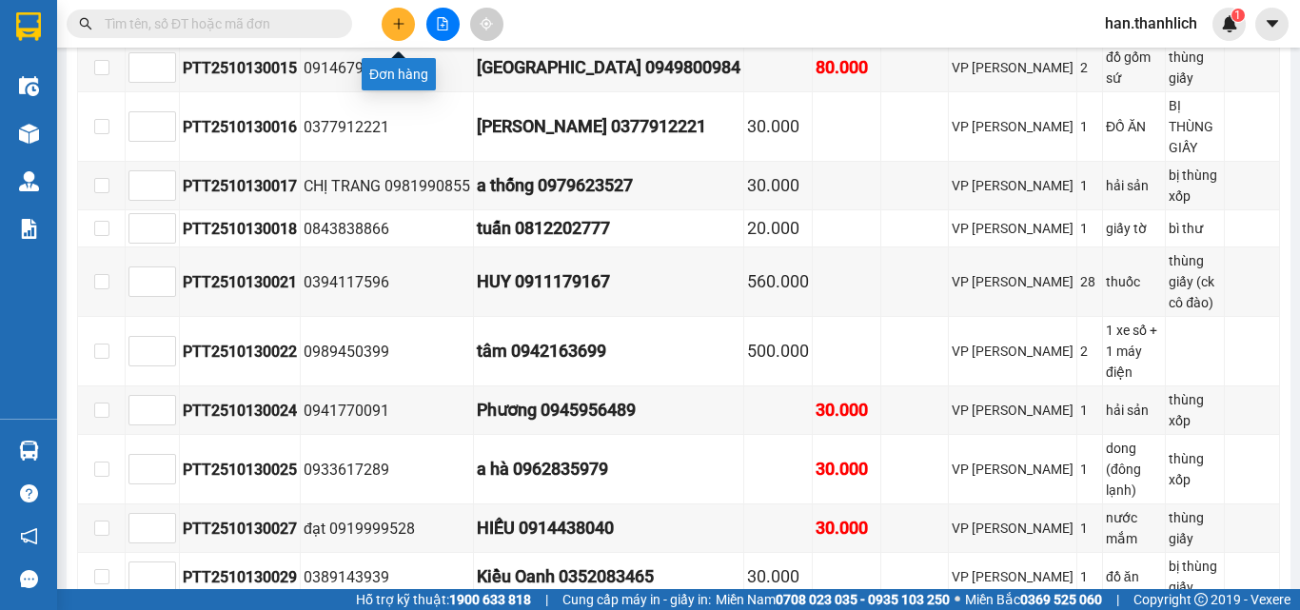
click at [403, 21] on icon "plus" at bounding box center [398, 23] width 13 height 13
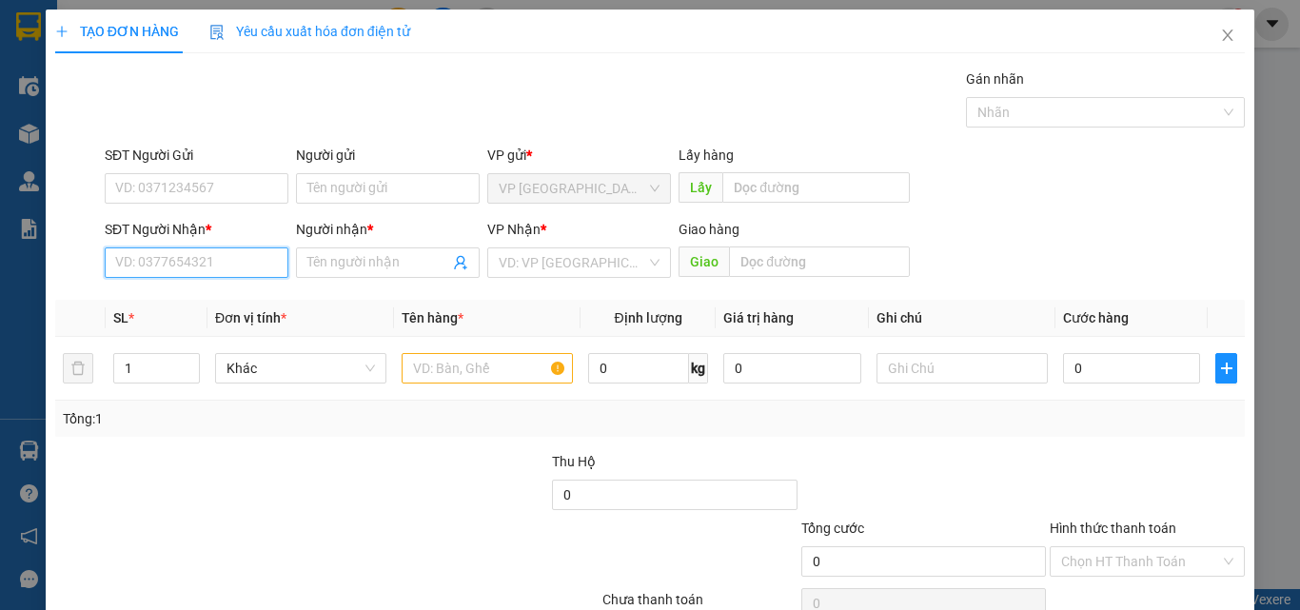
click at [219, 264] on input "SĐT Người Nhận *" at bounding box center [197, 262] width 184 height 30
type input "0853390833"
click at [219, 299] on div "0853390833 - trân" at bounding box center [194, 300] width 159 height 21
type input "trân"
type input "0853390833"
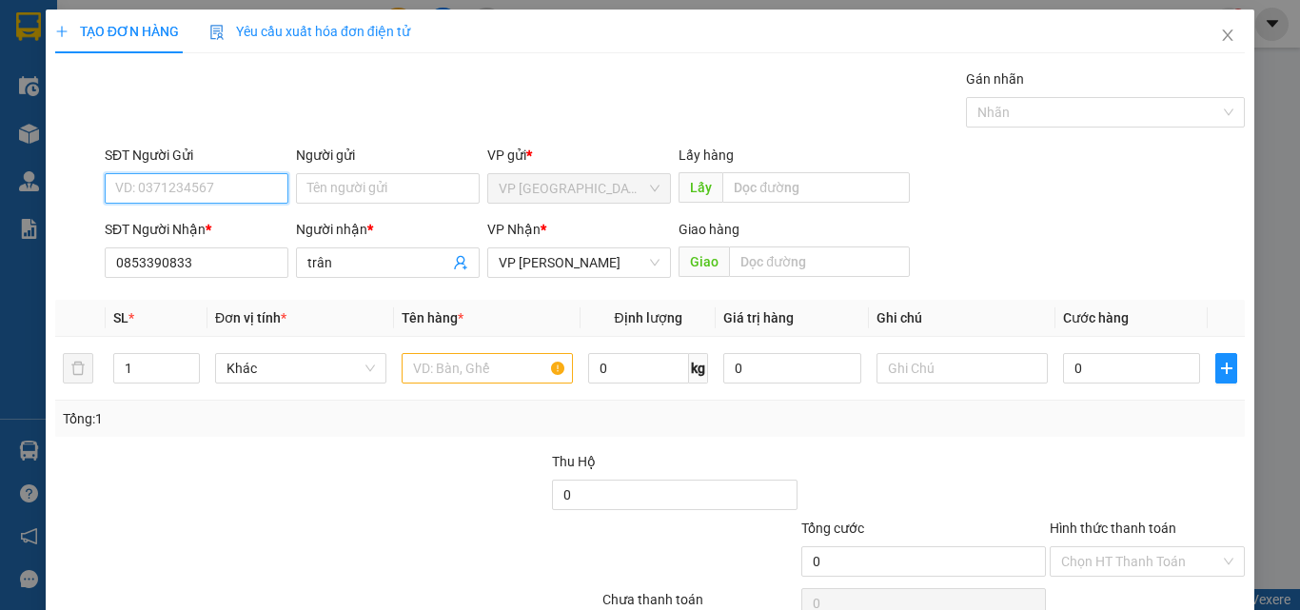
click at [224, 195] on input "SĐT Người Gửi" at bounding box center [197, 188] width 184 height 30
click at [181, 226] on div "0911337563" at bounding box center [194, 226] width 159 height 21
type input "0911337563"
click at [423, 369] on input "text" at bounding box center [486, 368] width 171 height 30
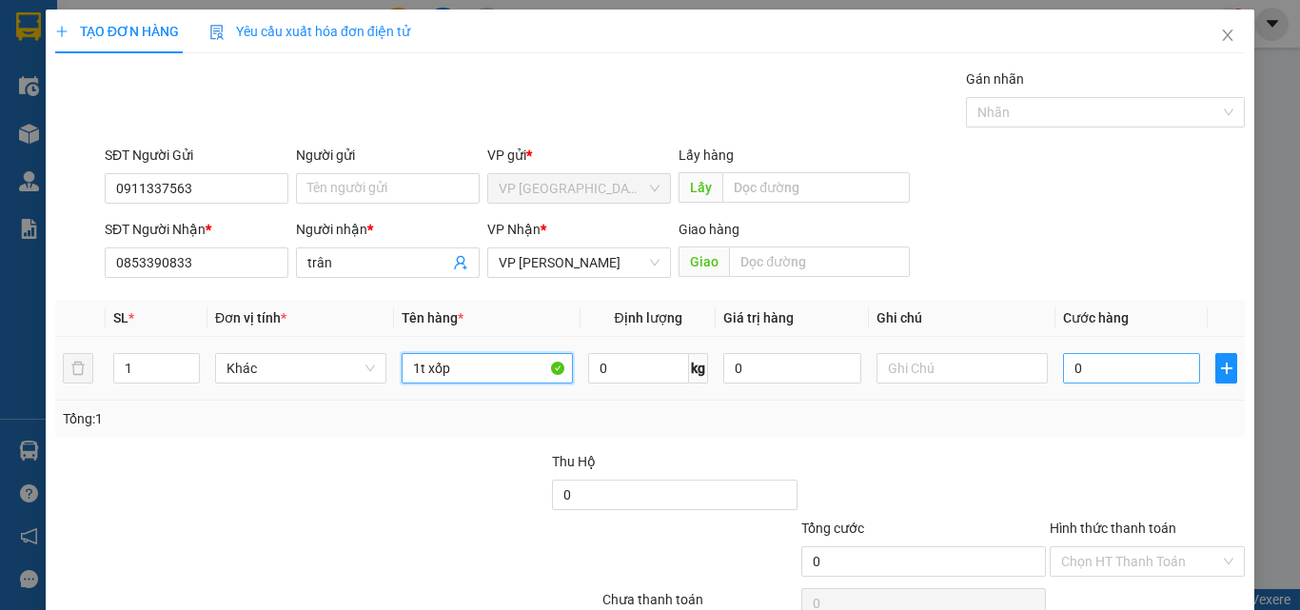
type input "1t xốp"
click at [1164, 374] on input "0" at bounding box center [1131, 368] width 137 height 30
type input "4"
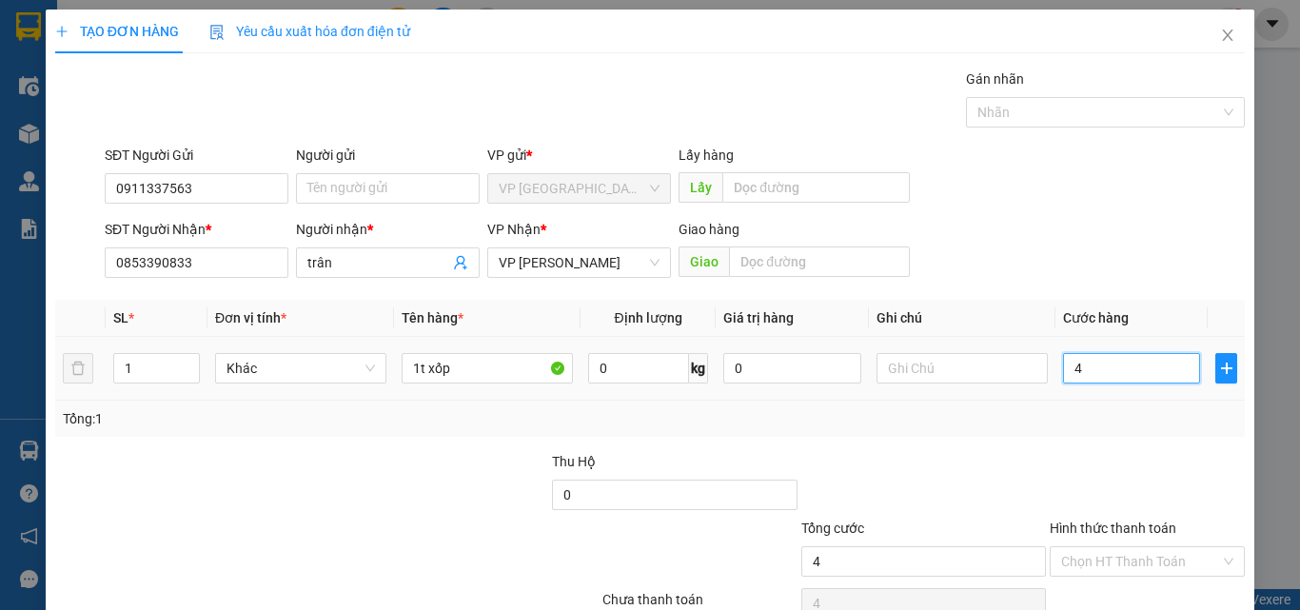
type input "40"
type input "400"
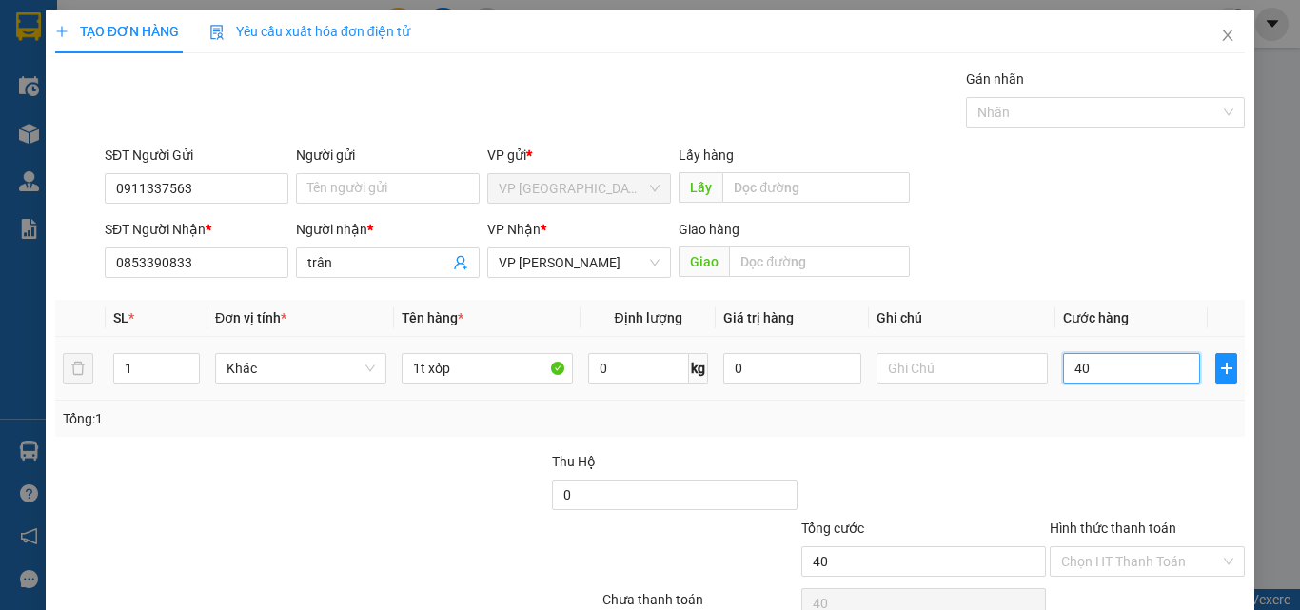
type input "400"
type input "4.000"
type input "40.000"
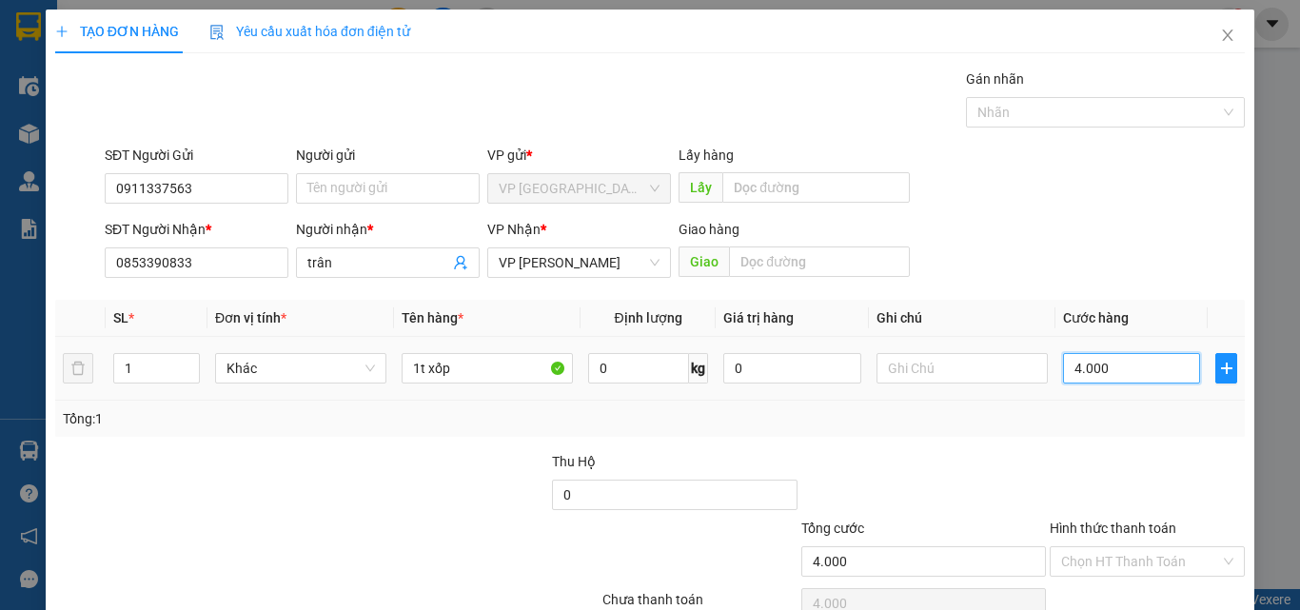
type input "40.000"
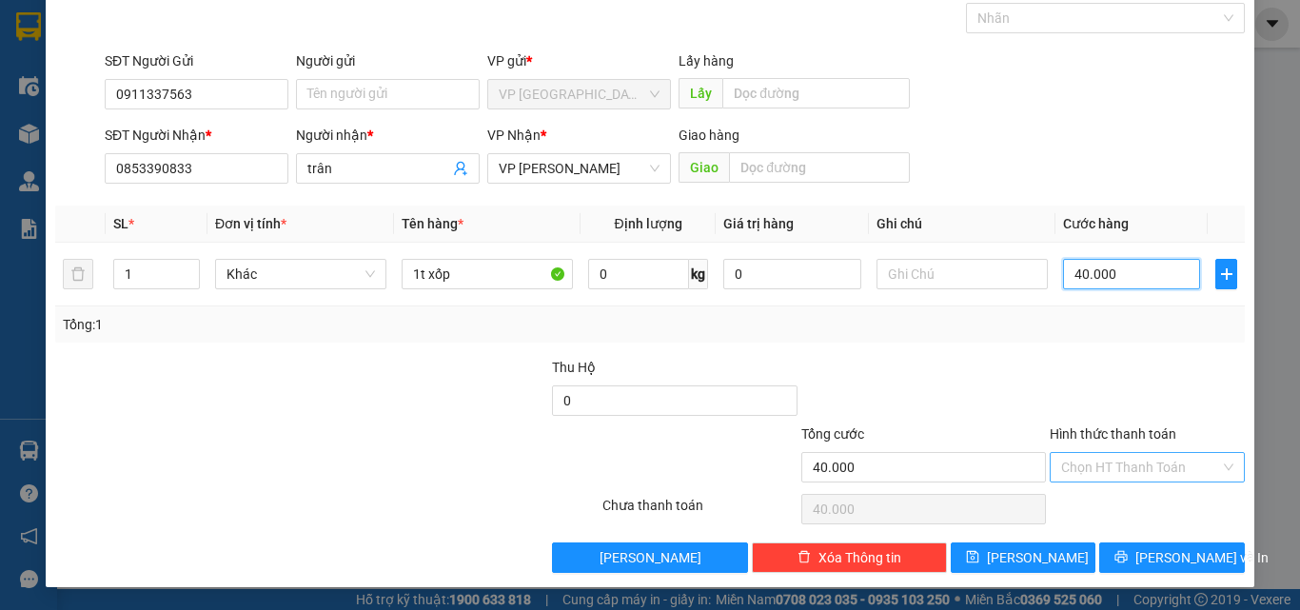
type input "40.000"
click at [1145, 462] on input "Hình thức thanh toán" at bounding box center [1140, 467] width 159 height 29
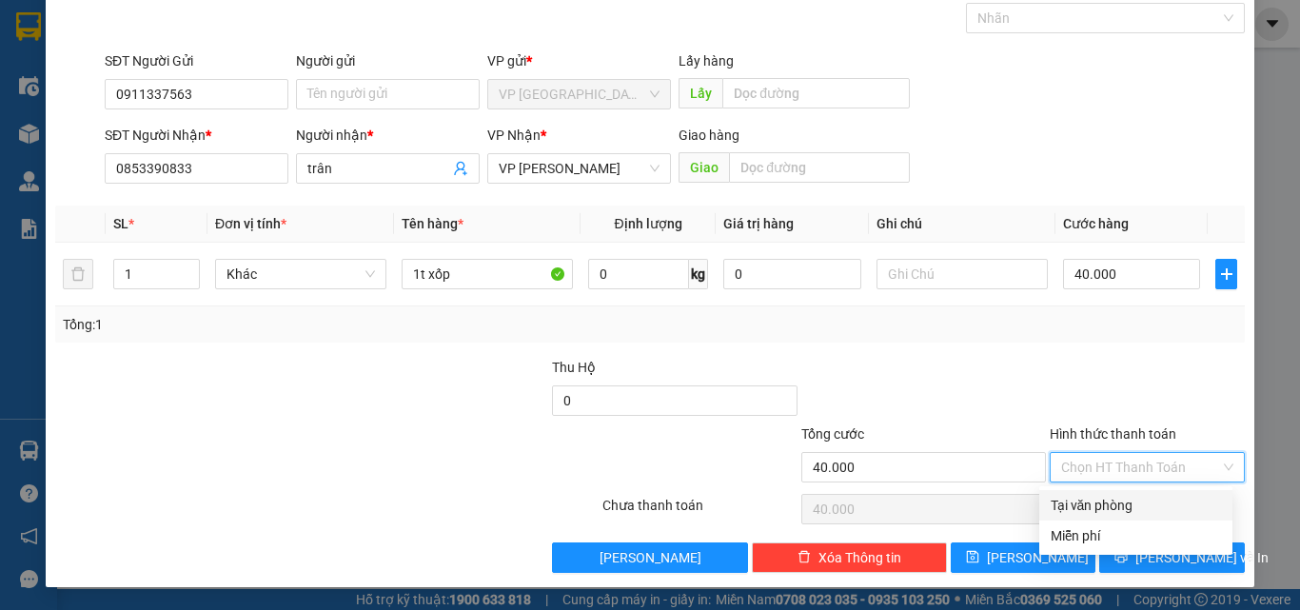
click at [1140, 500] on div "Tại văn phòng" at bounding box center [1135, 505] width 170 height 21
type input "0"
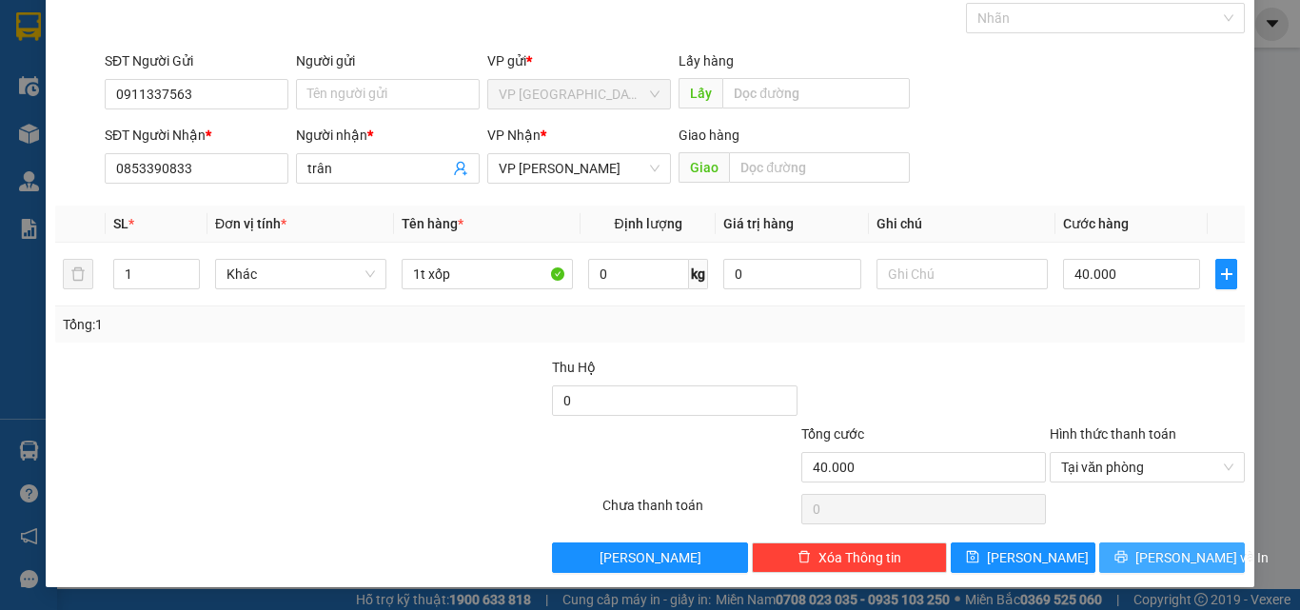
click at [1151, 548] on span "[PERSON_NAME] và In" at bounding box center [1201, 557] width 133 height 21
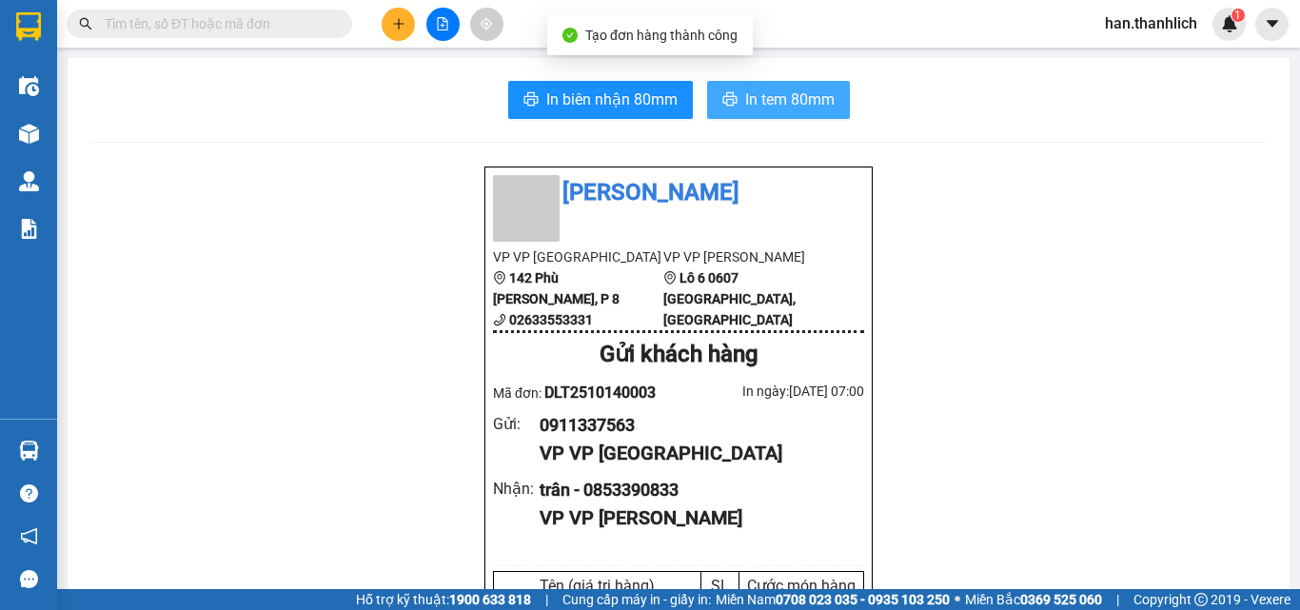
drag, startPoint x: 742, startPoint y: 82, endPoint x: 742, endPoint y: 96, distance: 14.3
click at [745, 101] on span "In tem 80mm" at bounding box center [789, 100] width 89 height 24
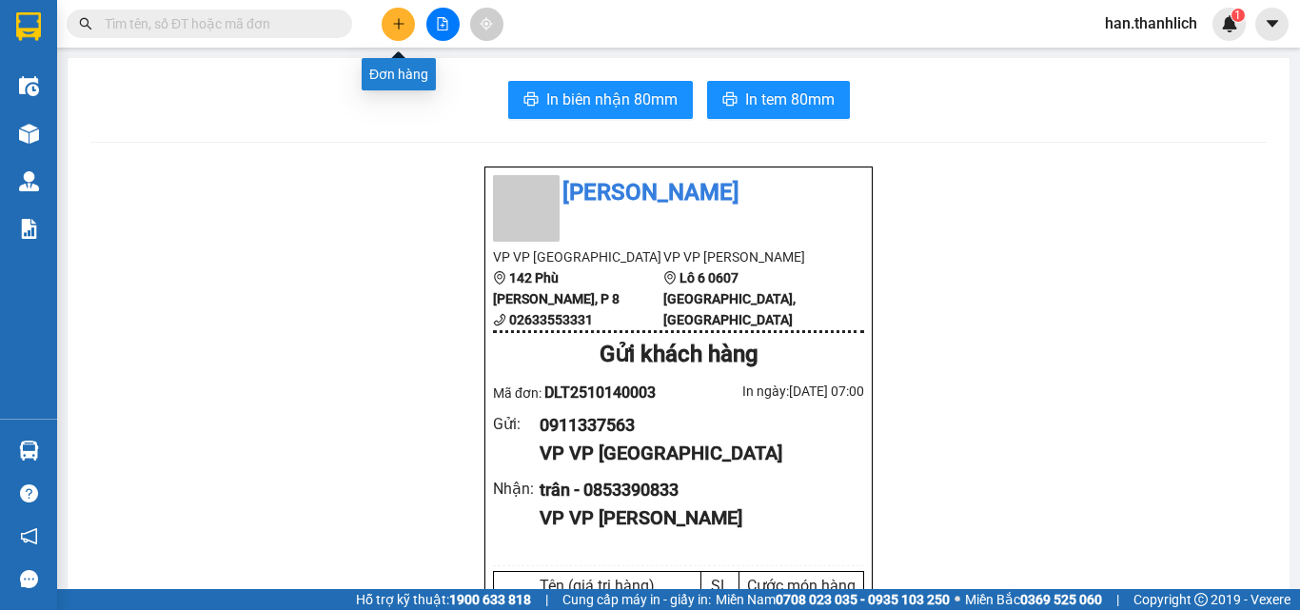
click at [408, 20] on button at bounding box center [398, 24] width 33 height 33
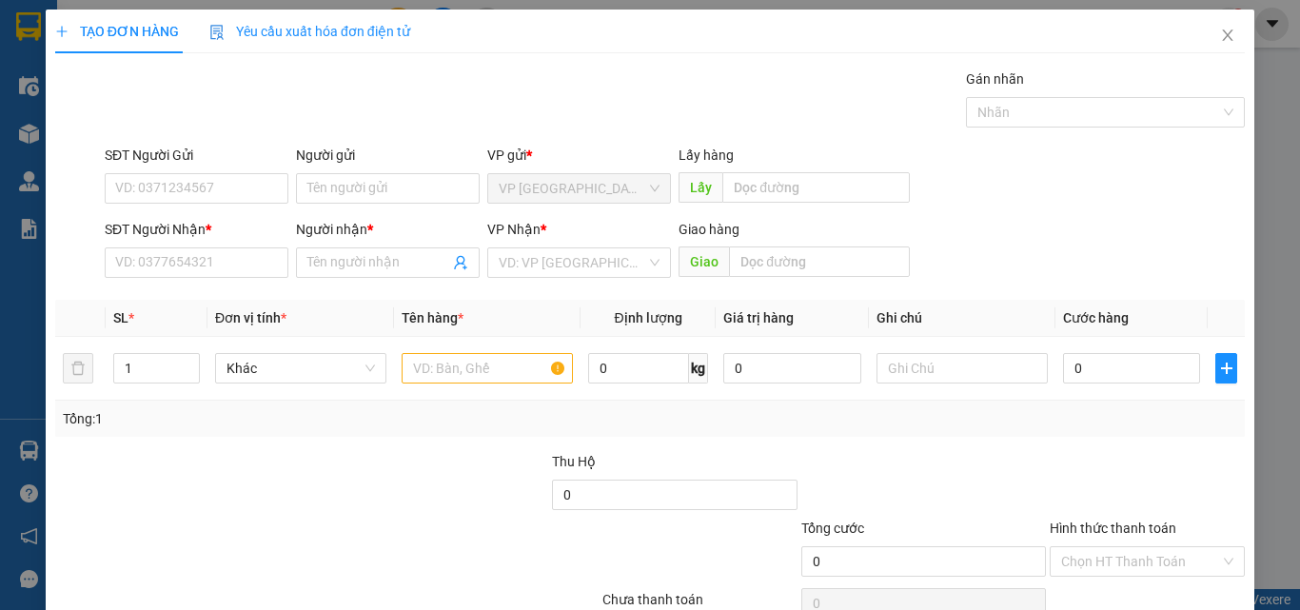
click at [206, 172] on div "SĐT Người Gửi" at bounding box center [197, 159] width 184 height 29
click at [249, 181] on input "SĐT Người Gửi" at bounding box center [197, 188] width 184 height 30
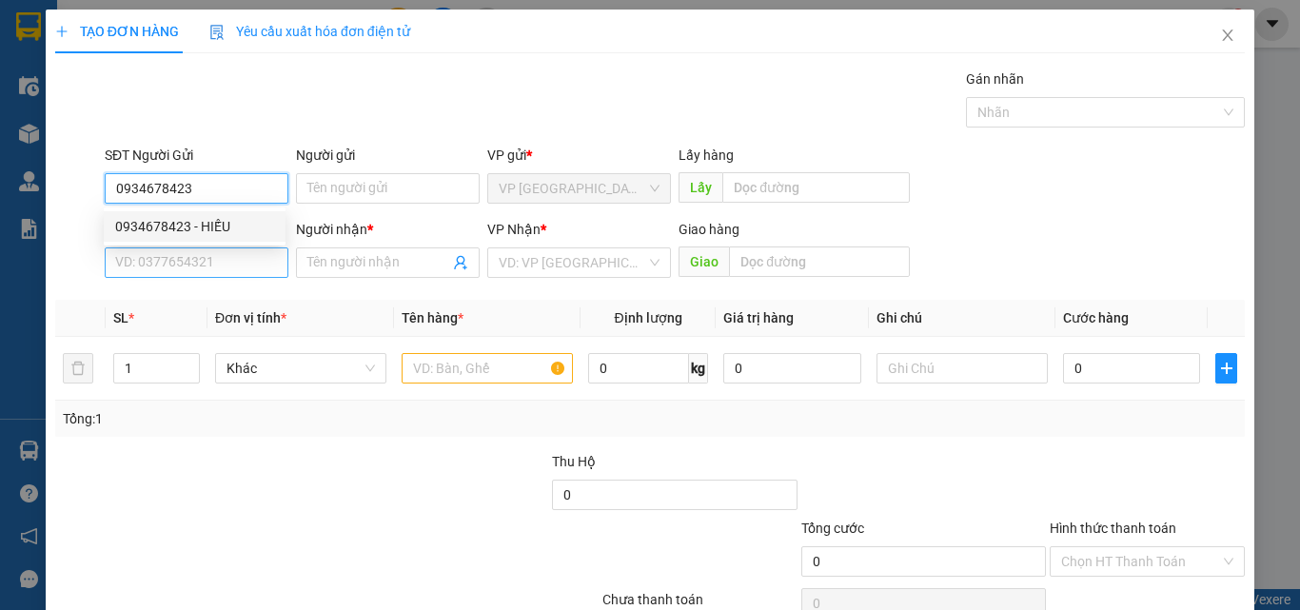
type input "0934678423"
click at [216, 275] on input "SĐT Người Nhận *" at bounding box center [197, 262] width 184 height 30
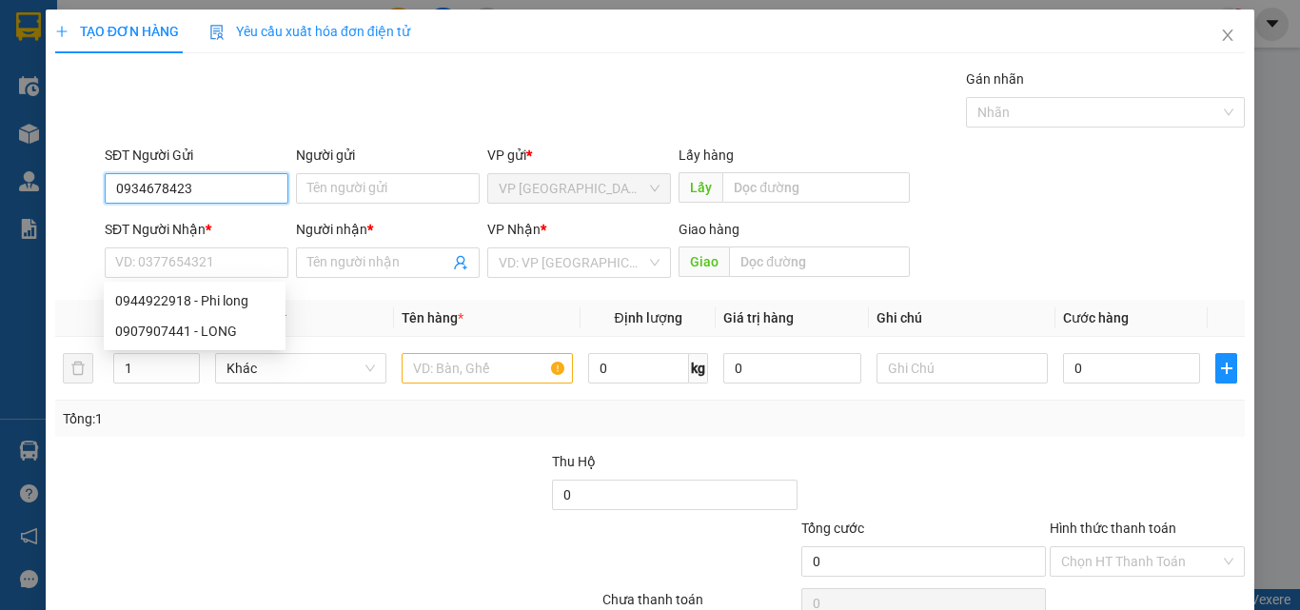
click at [225, 179] on input "0934678423" at bounding box center [197, 188] width 184 height 30
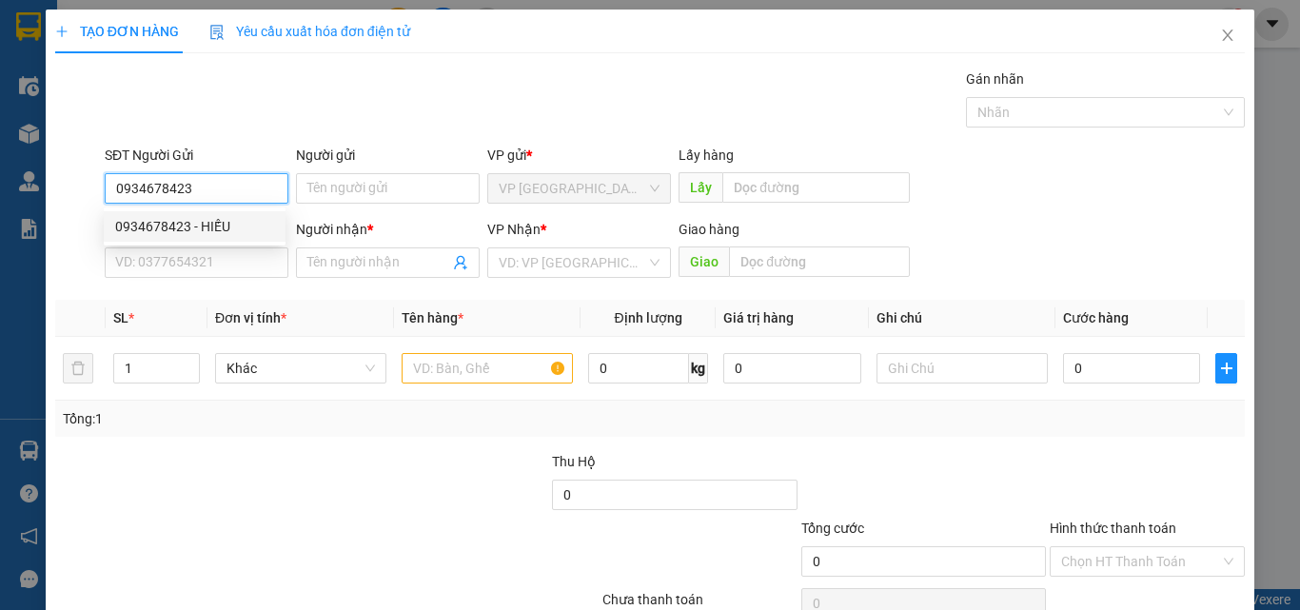
click at [213, 222] on div "0934678423 - HIẾU" at bounding box center [194, 226] width 159 height 21
type input "HIẾU"
type input "0944922918"
type input "Phi long"
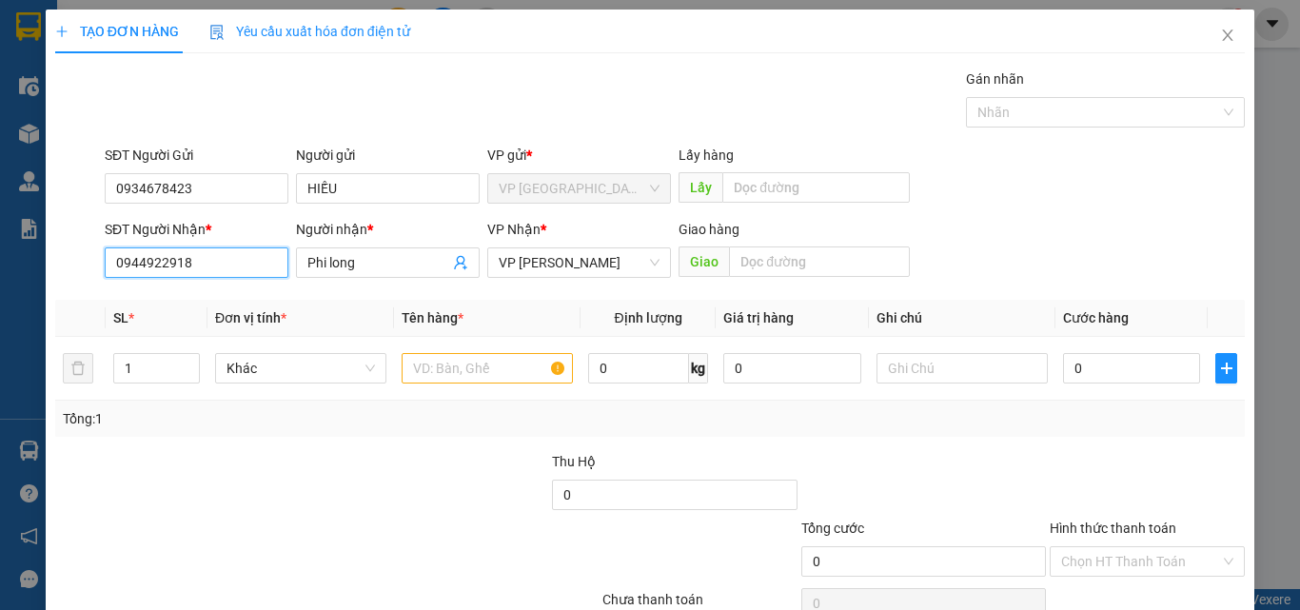
click at [210, 263] on input "0944922918" at bounding box center [197, 262] width 184 height 30
drag, startPoint x: 78, startPoint y: 261, endPoint x: 0, endPoint y: 259, distance: 78.0
click at [0, 260] on div "TẠO ĐƠN HÀNG Yêu cầu xuất hóa đơn điện tử Transit Pickup Surcharge Ids Transit …" at bounding box center [650, 305] width 1300 height 610
type input "0765062511"
drag, startPoint x: 382, startPoint y: 256, endPoint x: 164, endPoint y: 273, distance: 219.5
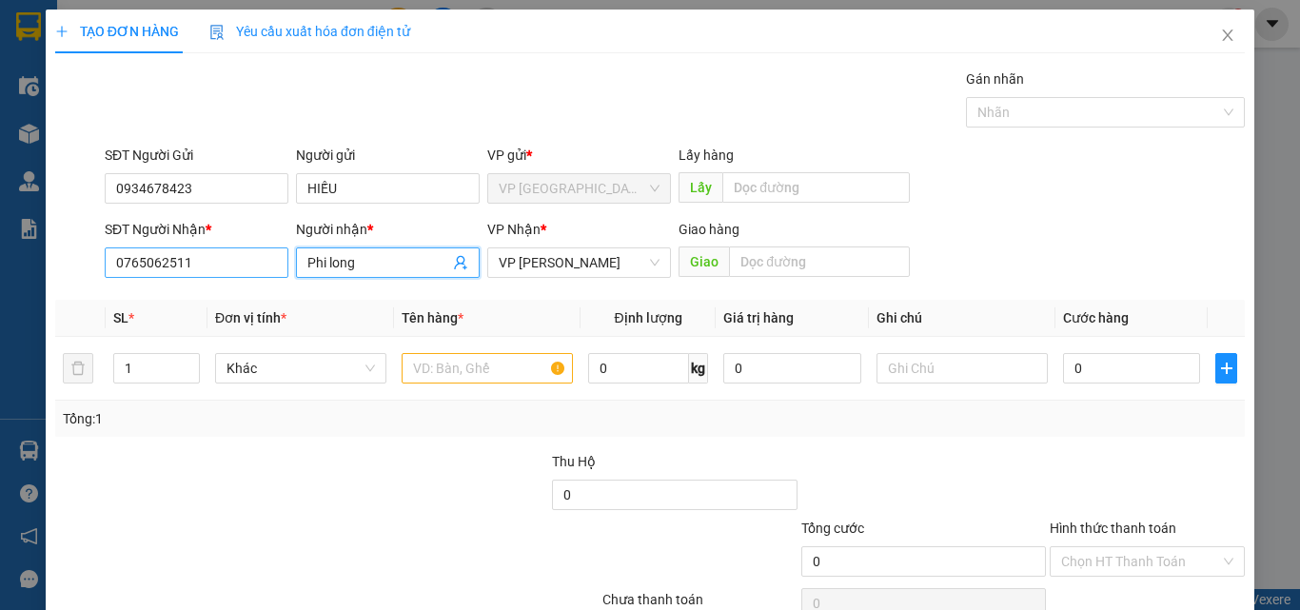
click at [186, 273] on div "SĐT Người Nhận * 0765062511 Người nhận * Phi long Phi long VP Nhận * VP [PERSON…" at bounding box center [674, 252] width 1147 height 67
type input "thủy"
click at [520, 369] on input "text" at bounding box center [486, 368] width 171 height 30
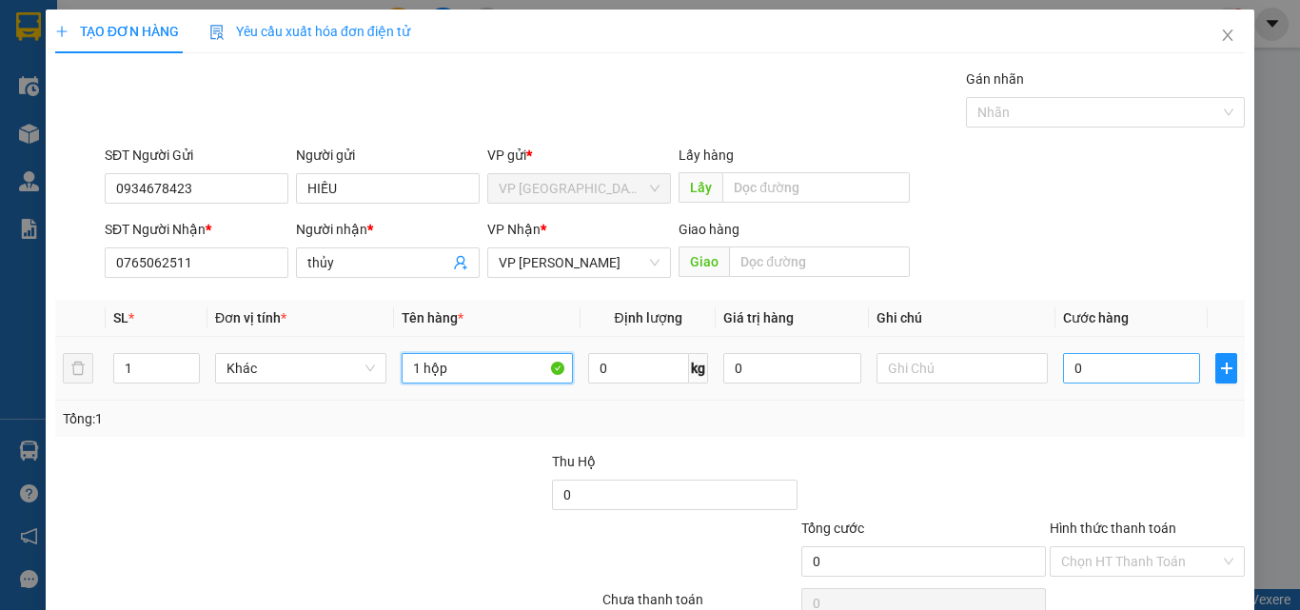
type input "1 hộp"
click at [1094, 365] on input "0" at bounding box center [1131, 368] width 137 height 30
type input "3"
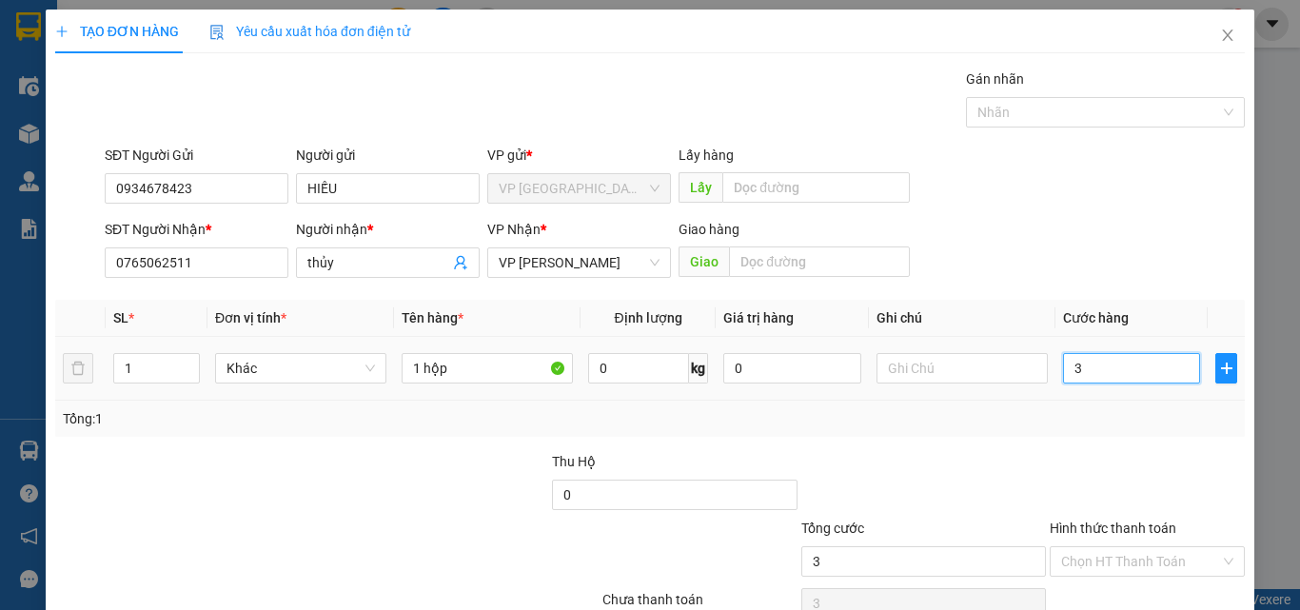
type input "30"
type input "300"
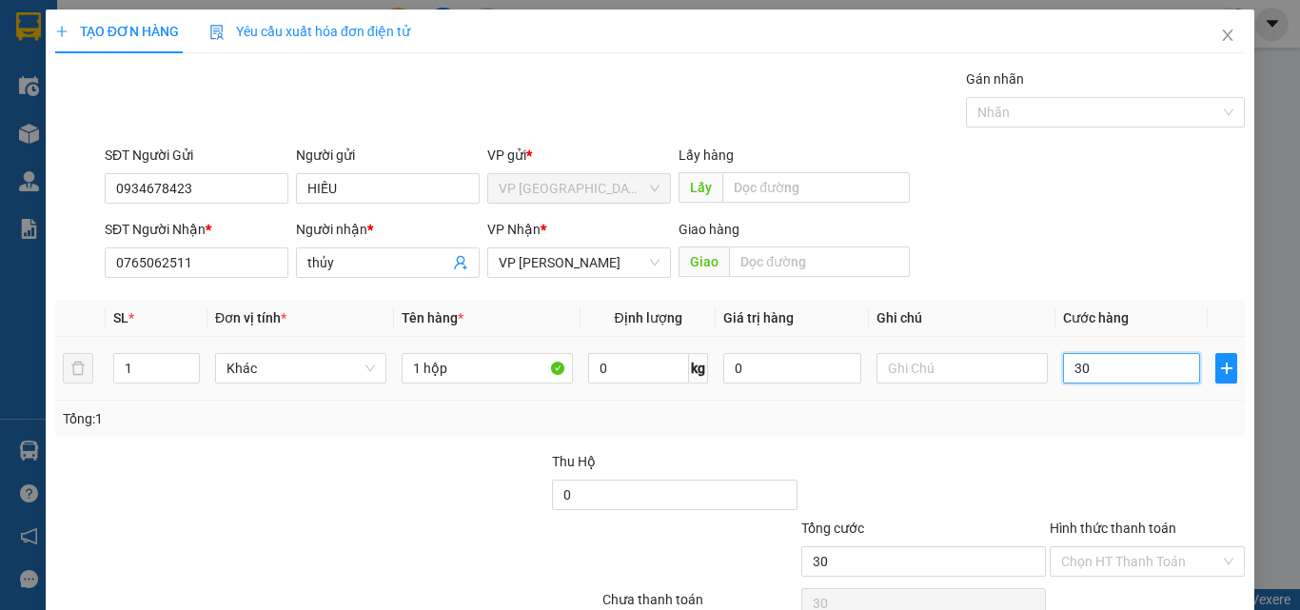
type input "300"
type input "3.000"
type input "30.000"
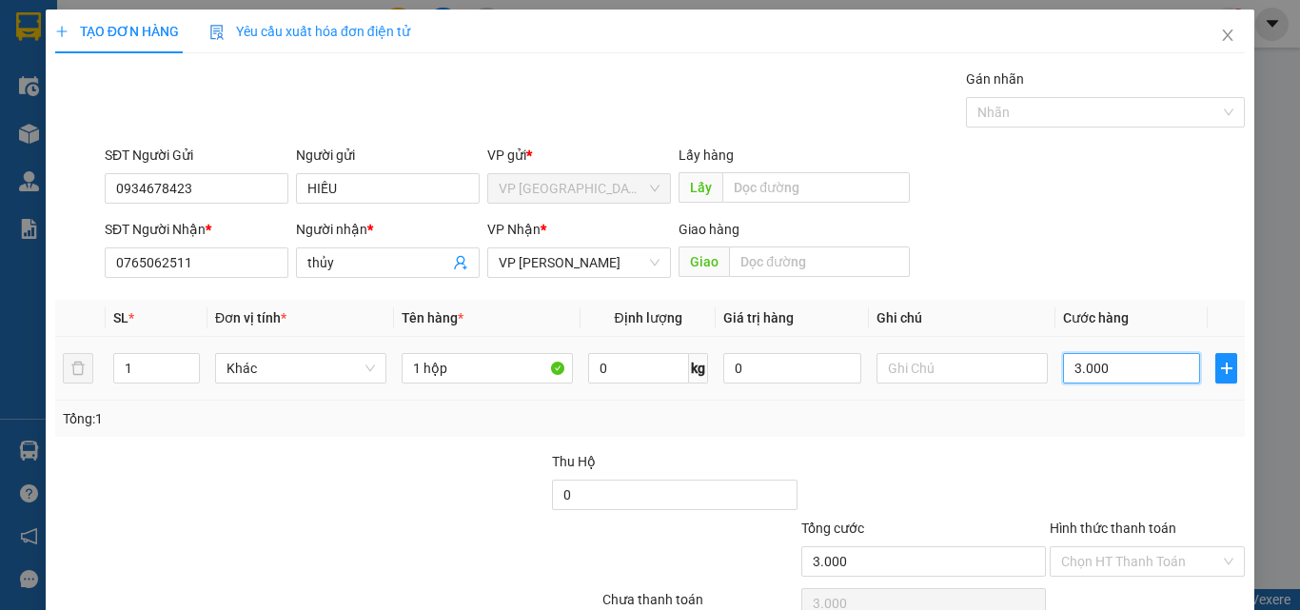
type input "30.000"
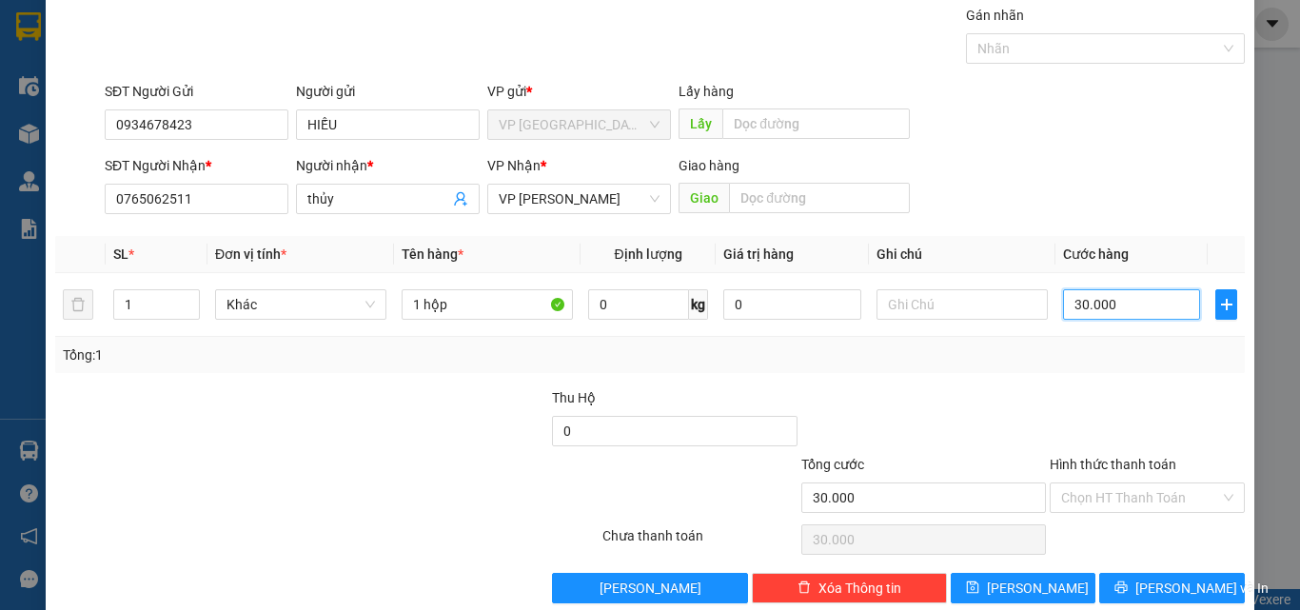
scroll to position [94, 0]
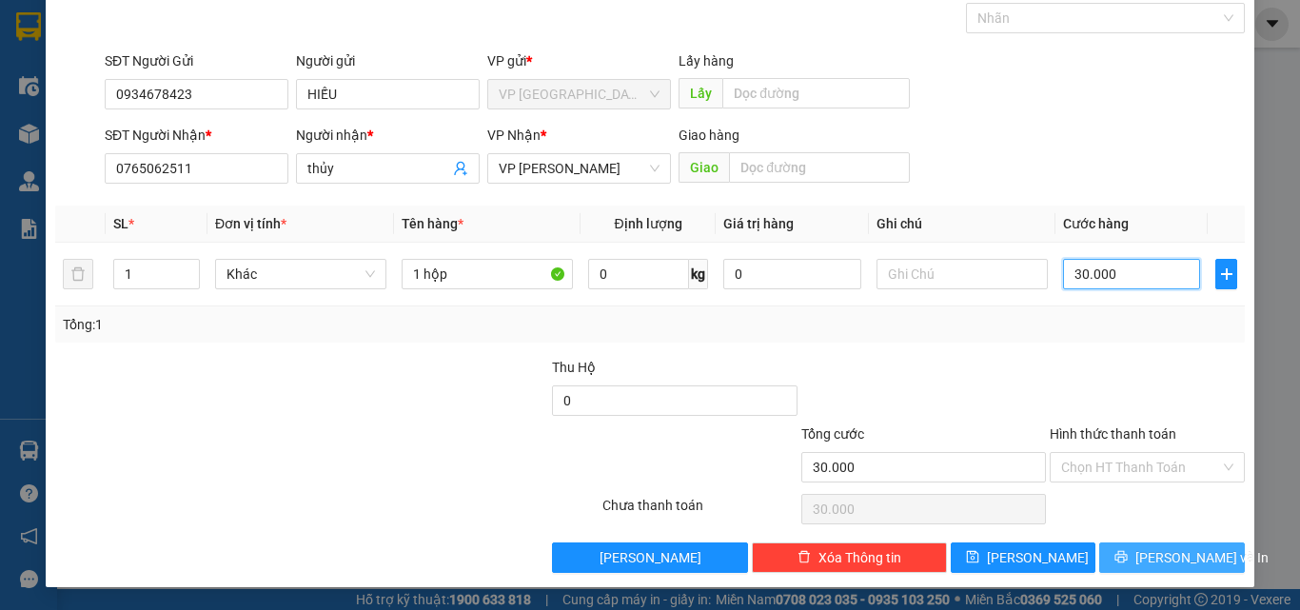
type input "30.000"
click at [1143, 563] on span "[PERSON_NAME] và In" at bounding box center [1201, 557] width 133 height 21
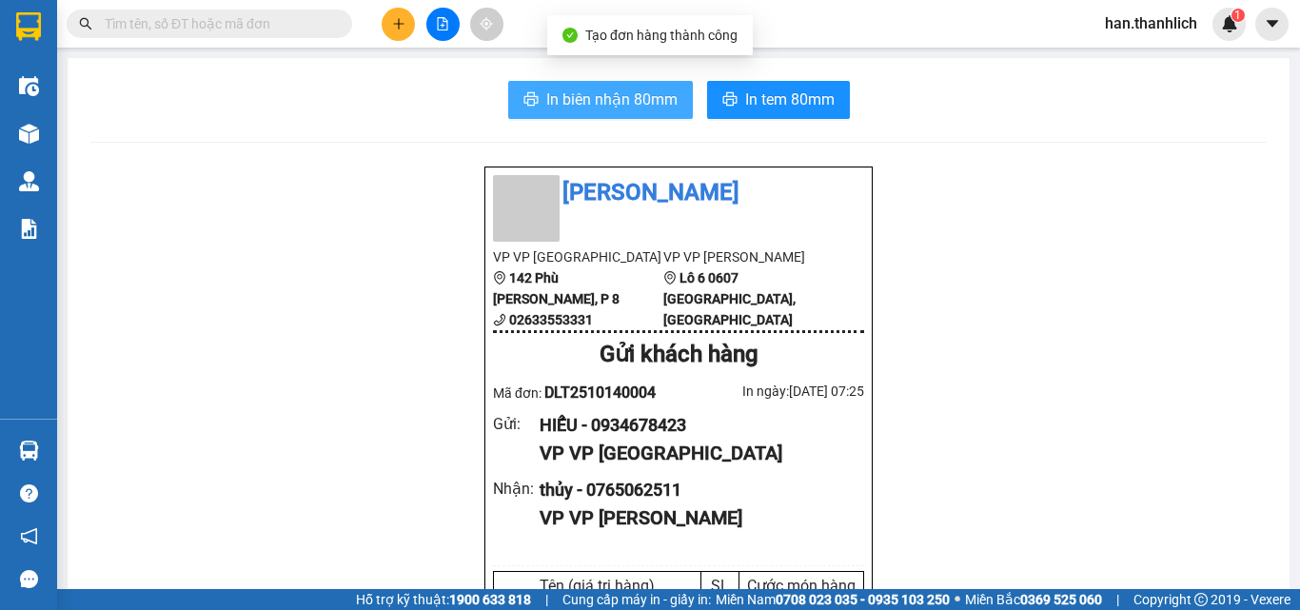
click at [536, 91] on button "In biên nhận 80mm" at bounding box center [600, 100] width 185 height 38
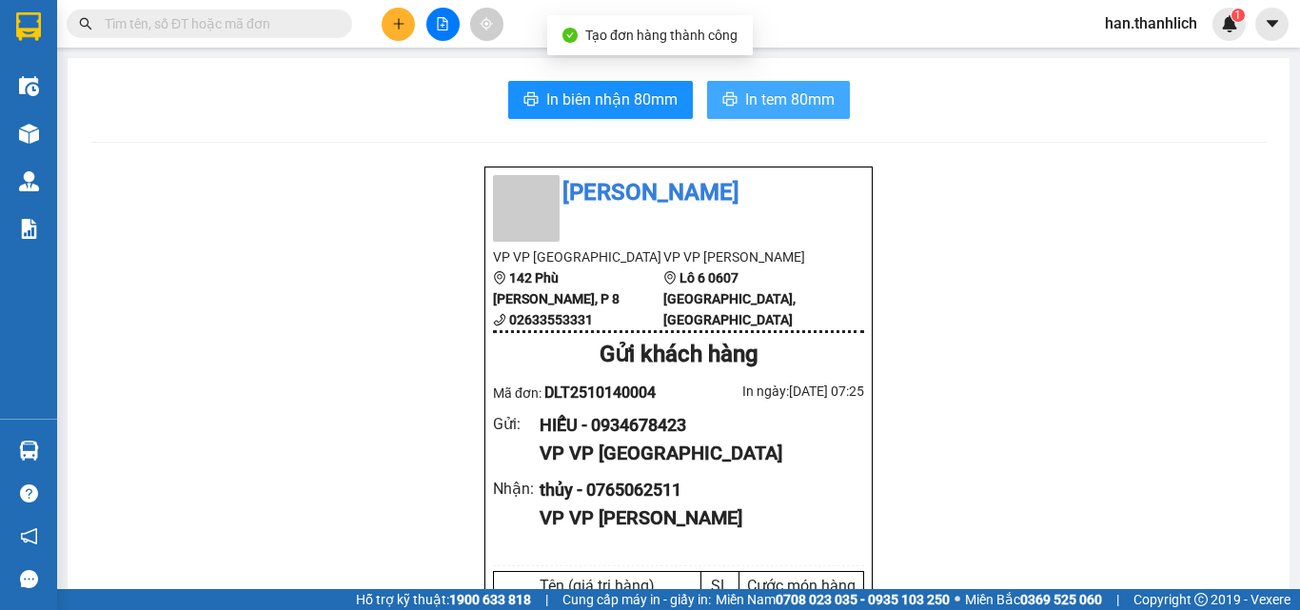
drag, startPoint x: 1061, startPoint y: 596, endPoint x: 806, endPoint y: 97, distance: 560.0
click at [806, 97] on span "In tem 80mm" at bounding box center [789, 100] width 89 height 24
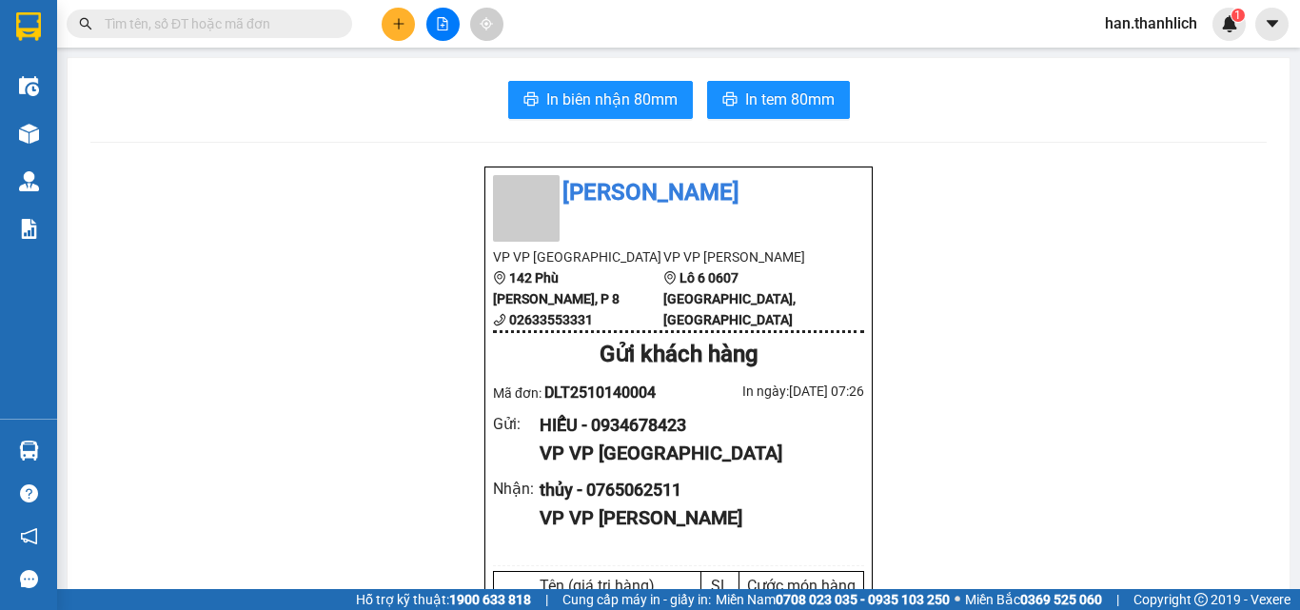
click at [805, 367] on div "Gửi khách hàng" at bounding box center [678, 355] width 371 height 36
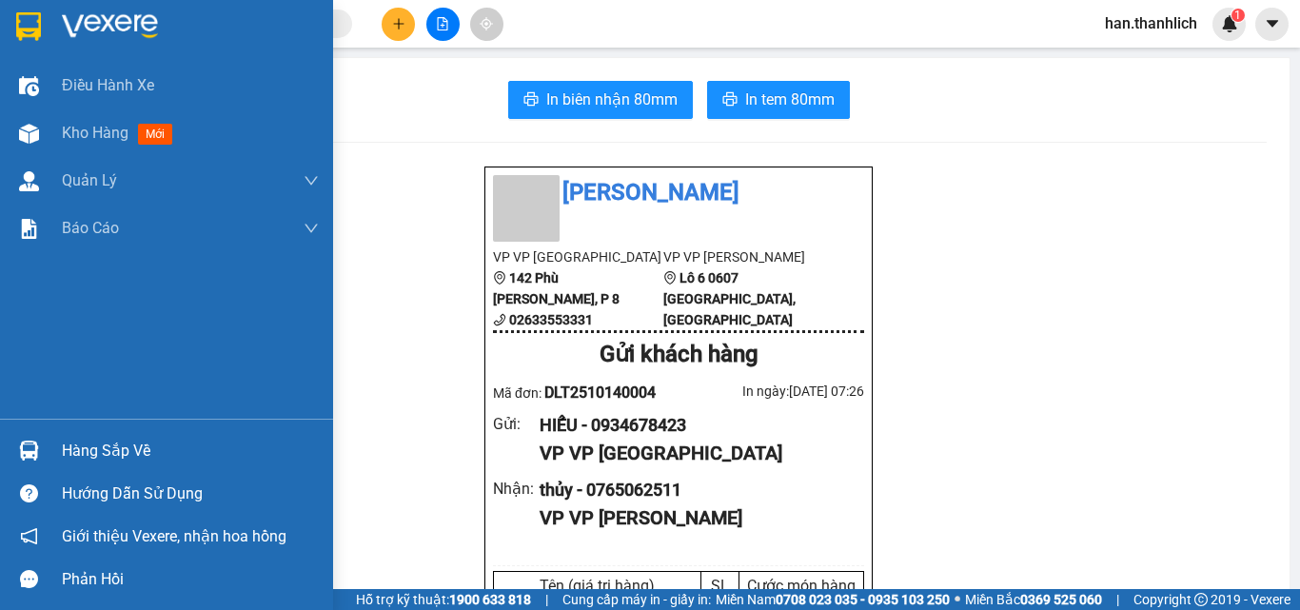
click at [130, 460] on div "Hàng sắp về" at bounding box center [190, 451] width 257 height 29
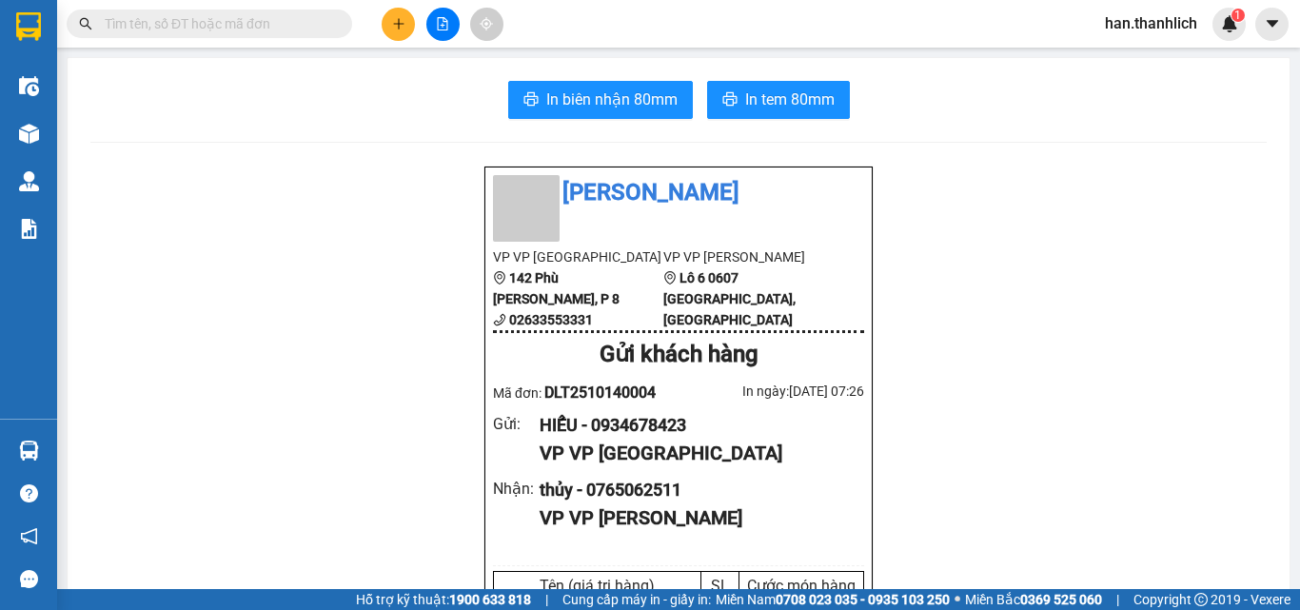
click at [1206, 401] on section "Kết quả tìm kiếm ( 0 ) Bộ lọc No Data han.thanhlich 1 Điều hành xe Kho hàng mới…" at bounding box center [650, 305] width 1300 height 610
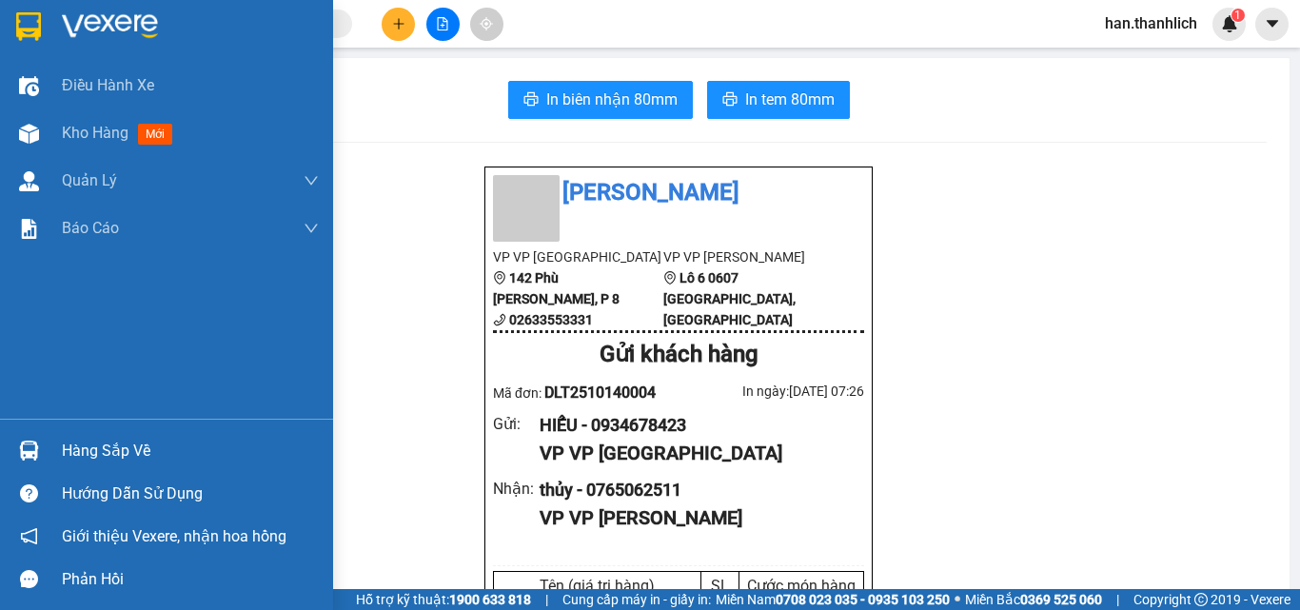
click at [14, 434] on div at bounding box center [28, 450] width 33 height 33
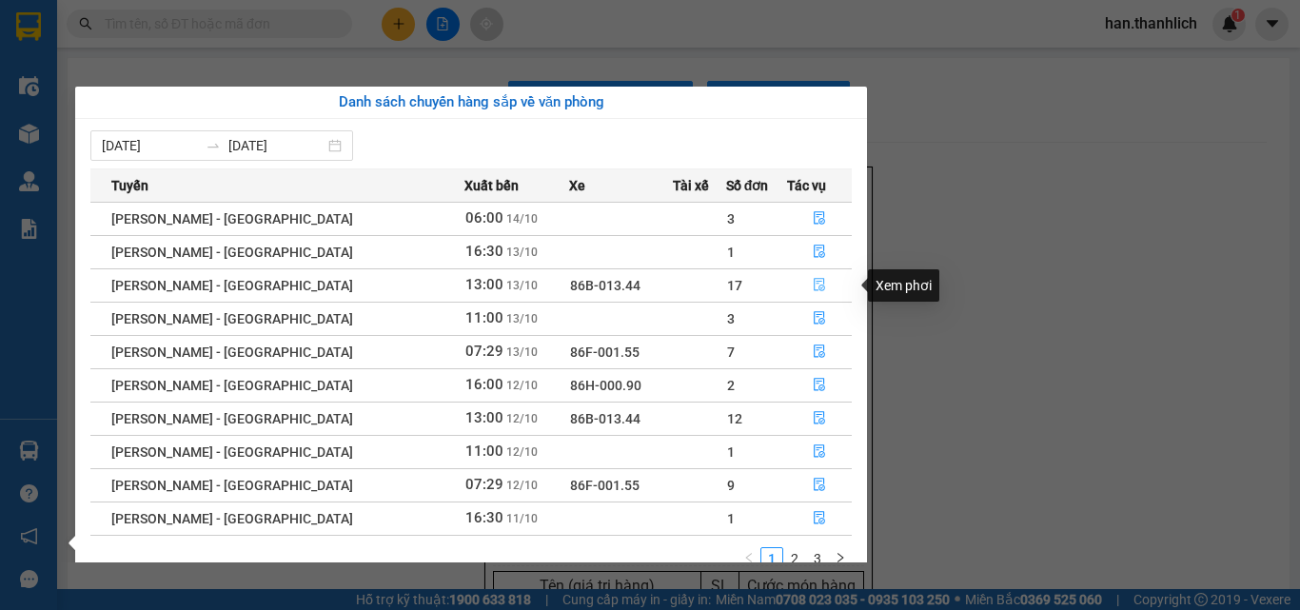
click at [813, 282] on icon "file-done" at bounding box center [818, 285] width 11 height 13
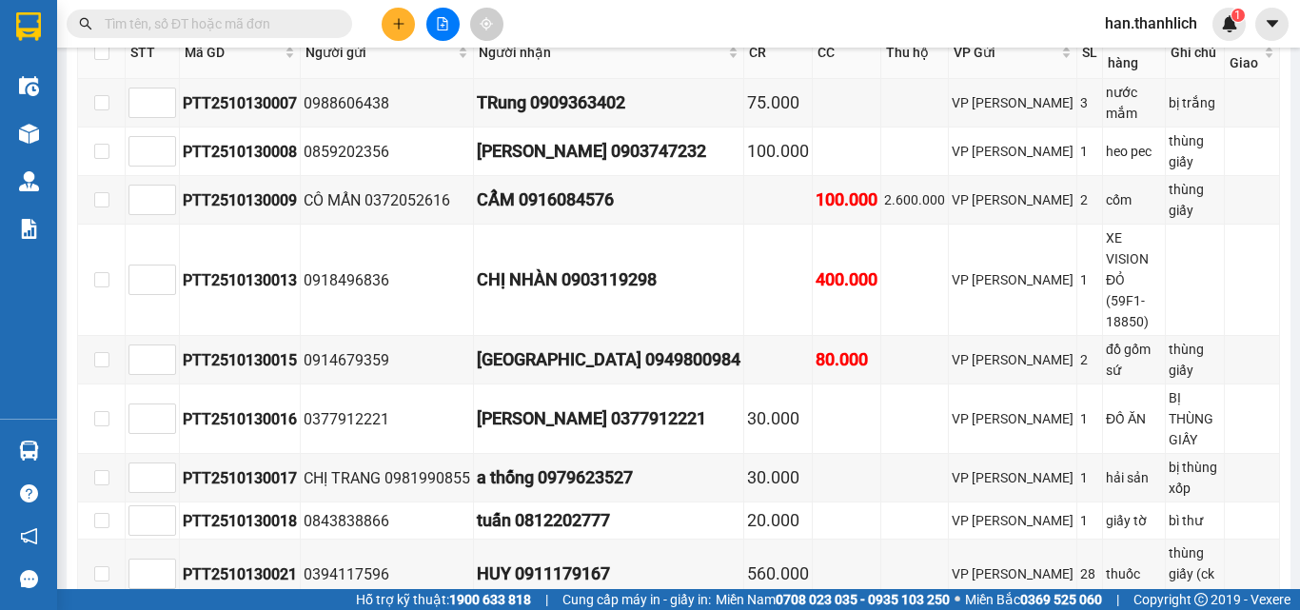
scroll to position [1051, 0]
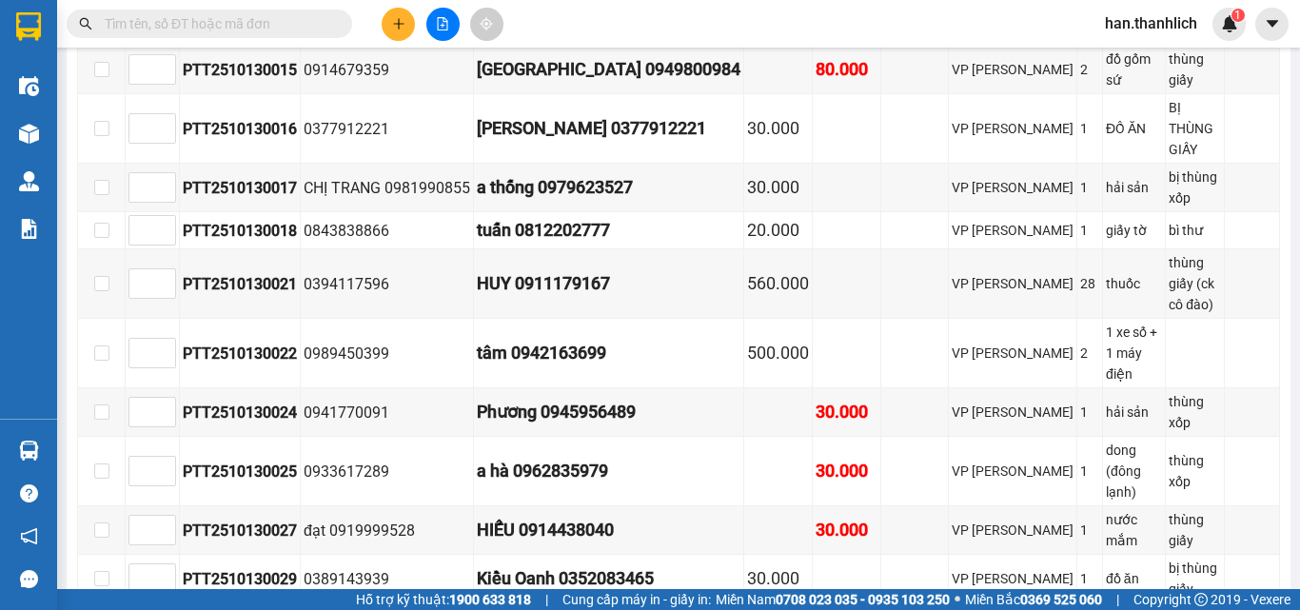
click at [766, 493] on div "VP [GEOGRAPHIC_DATA] 17 | SL 50 | CR 1.345.000 | CC 880.000 | Tổng cước 2.225.0…" at bounding box center [678, 255] width 1203 height 1125
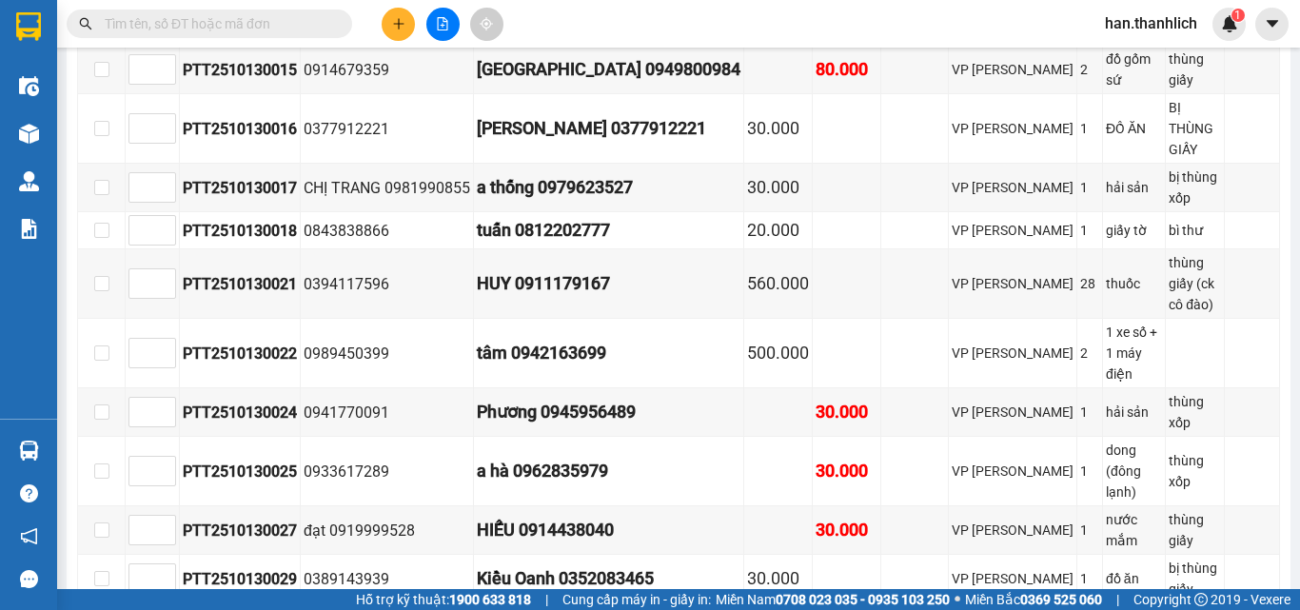
click at [717, 558] on div "TỔNG Đơn 24 | SL 62 | CR 1.395.000 | CC 1.350.000 | Tổng cước 2.745.000 | TH 5.…" at bounding box center [678, 38] width 1203 height 1576
click at [716, 555] on div "TỔNG Đơn 24 | SL 62 | CR 1.395.000 | CC 1.350.000 | Tổng cước 2.745.000 | TH 5.…" at bounding box center [678, 38] width 1203 height 1576
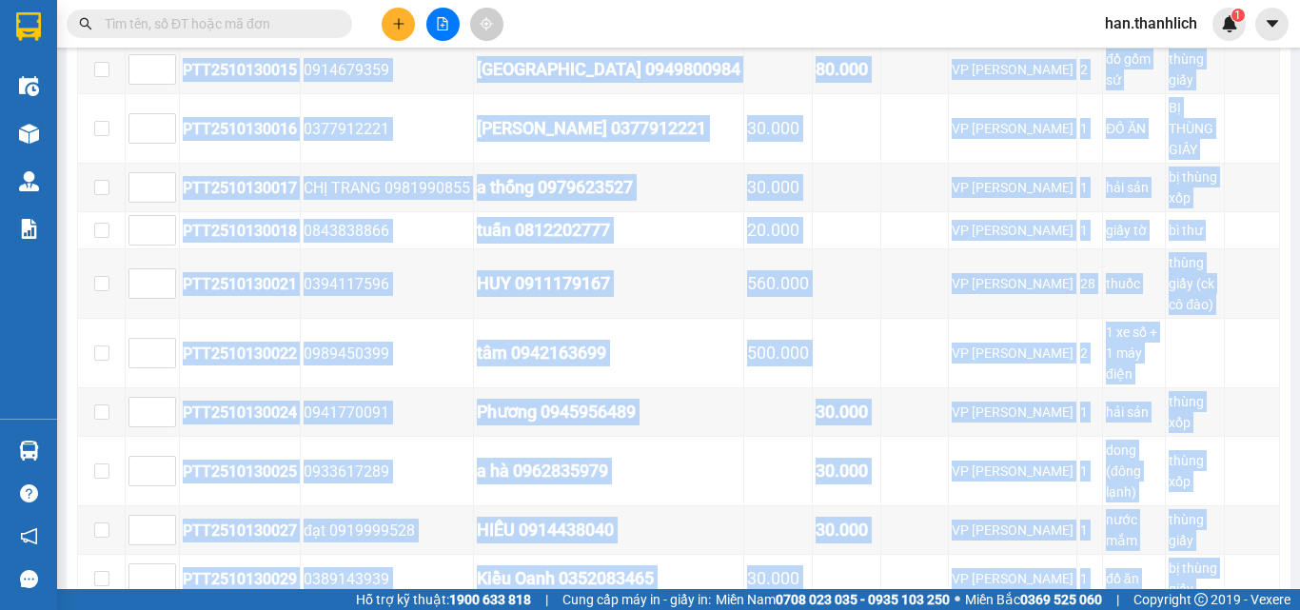
click at [715, 552] on div "TỔNG Đơn 24 | SL 62 | CR 1.395.000 | CC 1.350.000 | Tổng cước 2.745.000 | TH 5.…" at bounding box center [678, 38] width 1203 height 1576
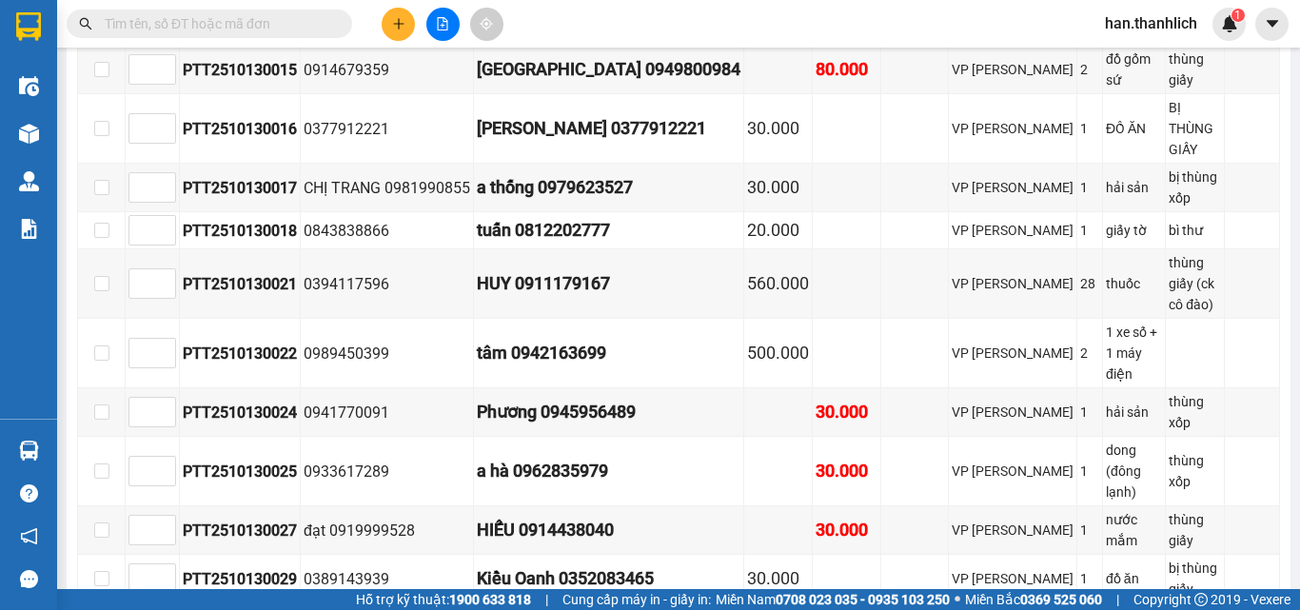
click at [680, 504] on div "VP [GEOGRAPHIC_DATA] 17 | SL 50 | CR 1.345.000 | CC 880.000 | Tổng cước 2.225.0…" at bounding box center [678, 255] width 1203 height 1125
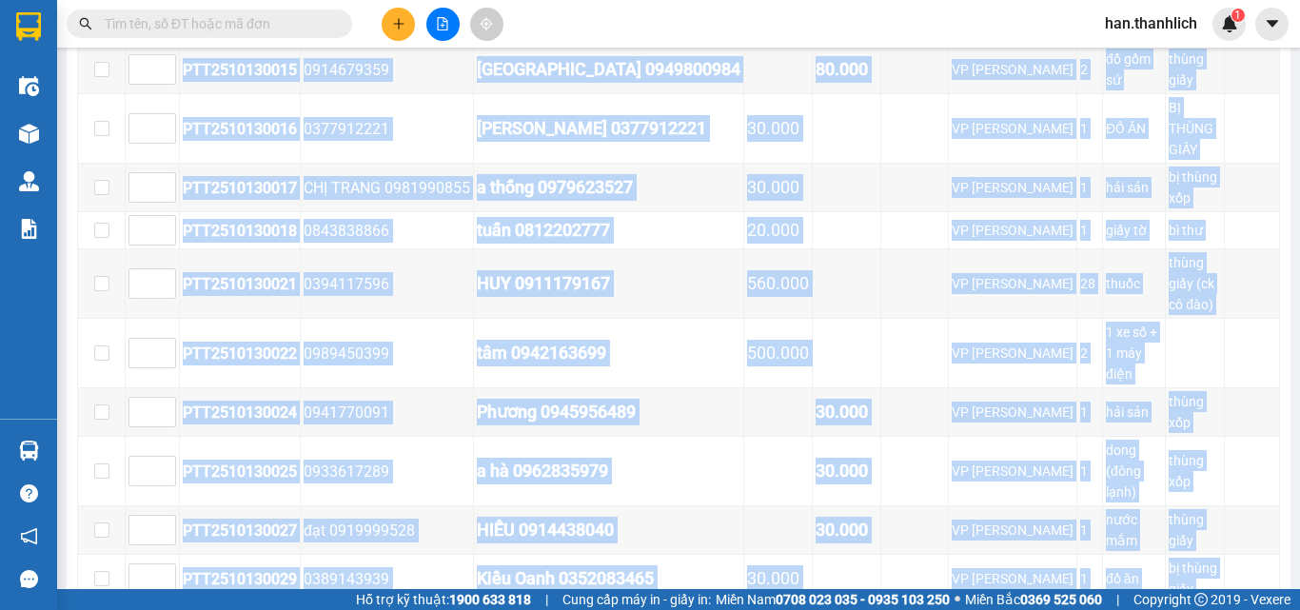
click at [680, 504] on div "VP [GEOGRAPHIC_DATA] 17 | SL 50 | CR 1.345.000 | CC 880.000 | Tổng cước 2.225.0…" at bounding box center [678, 255] width 1203 height 1125
